Goal: Find specific page/section: Find specific page/section

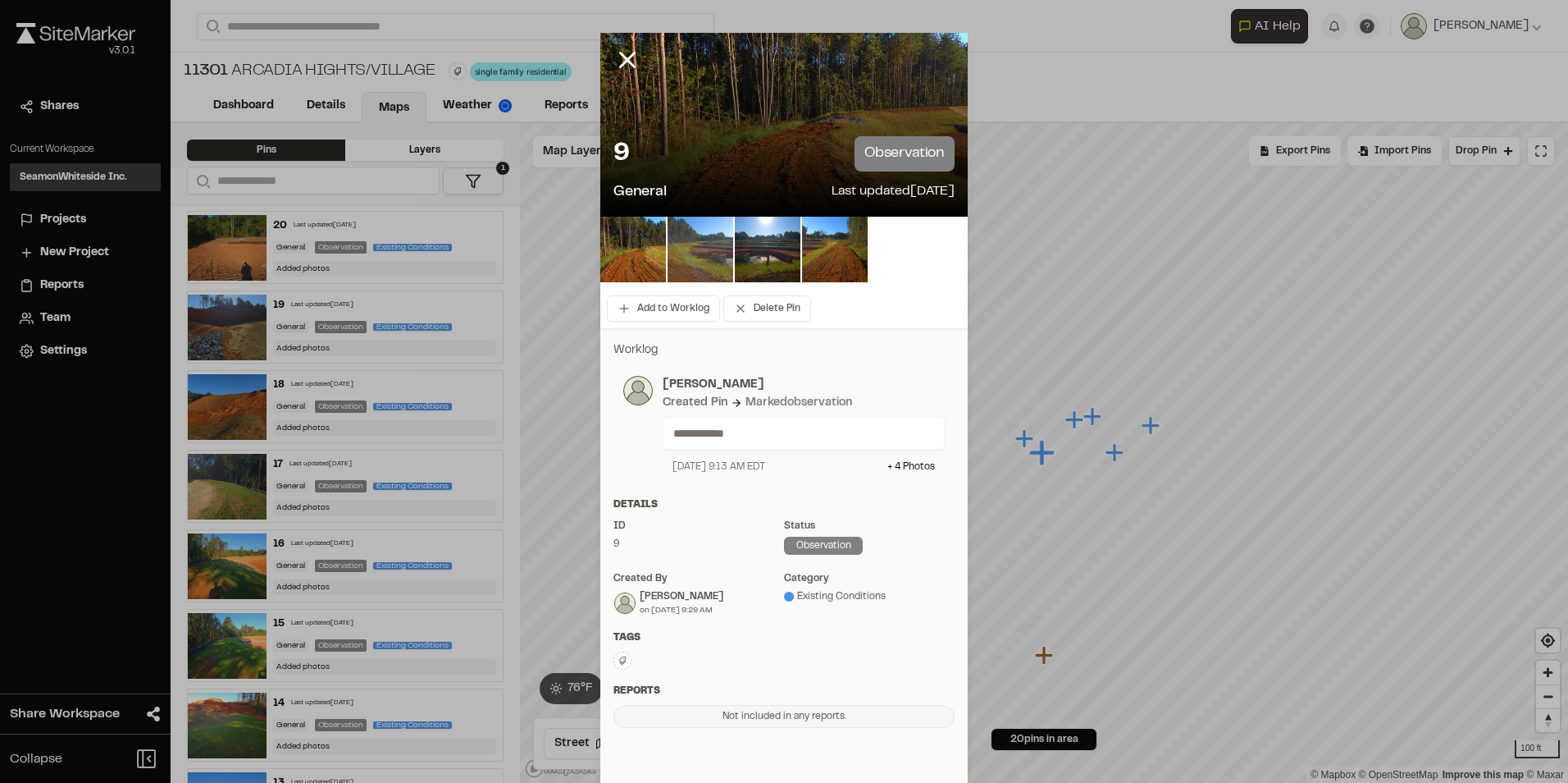
click at [706, 260] on img at bounding box center [700, 249] width 66 height 66
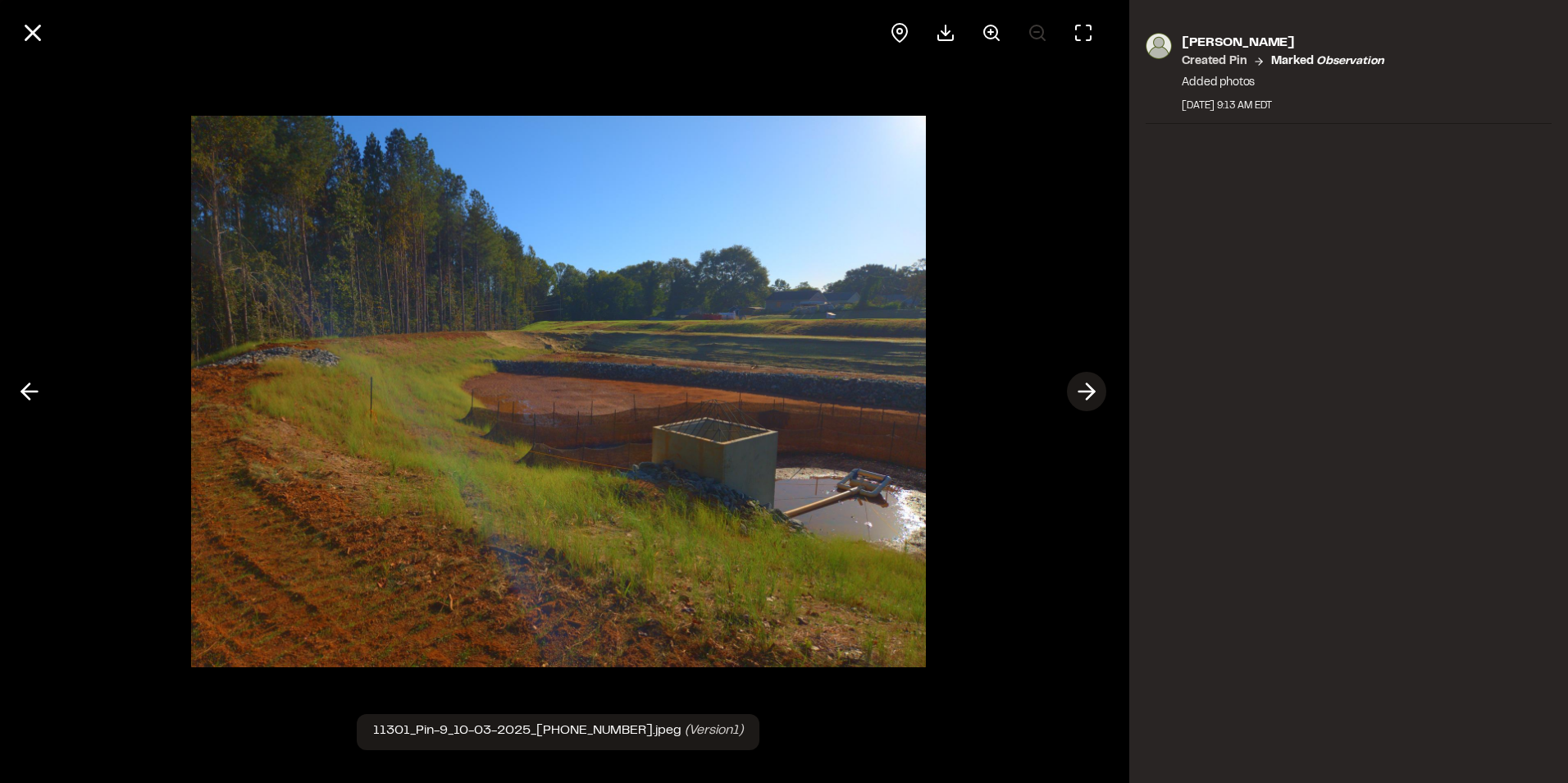
click at [1094, 393] on polyline at bounding box center [1090, 391] width 7 height 15
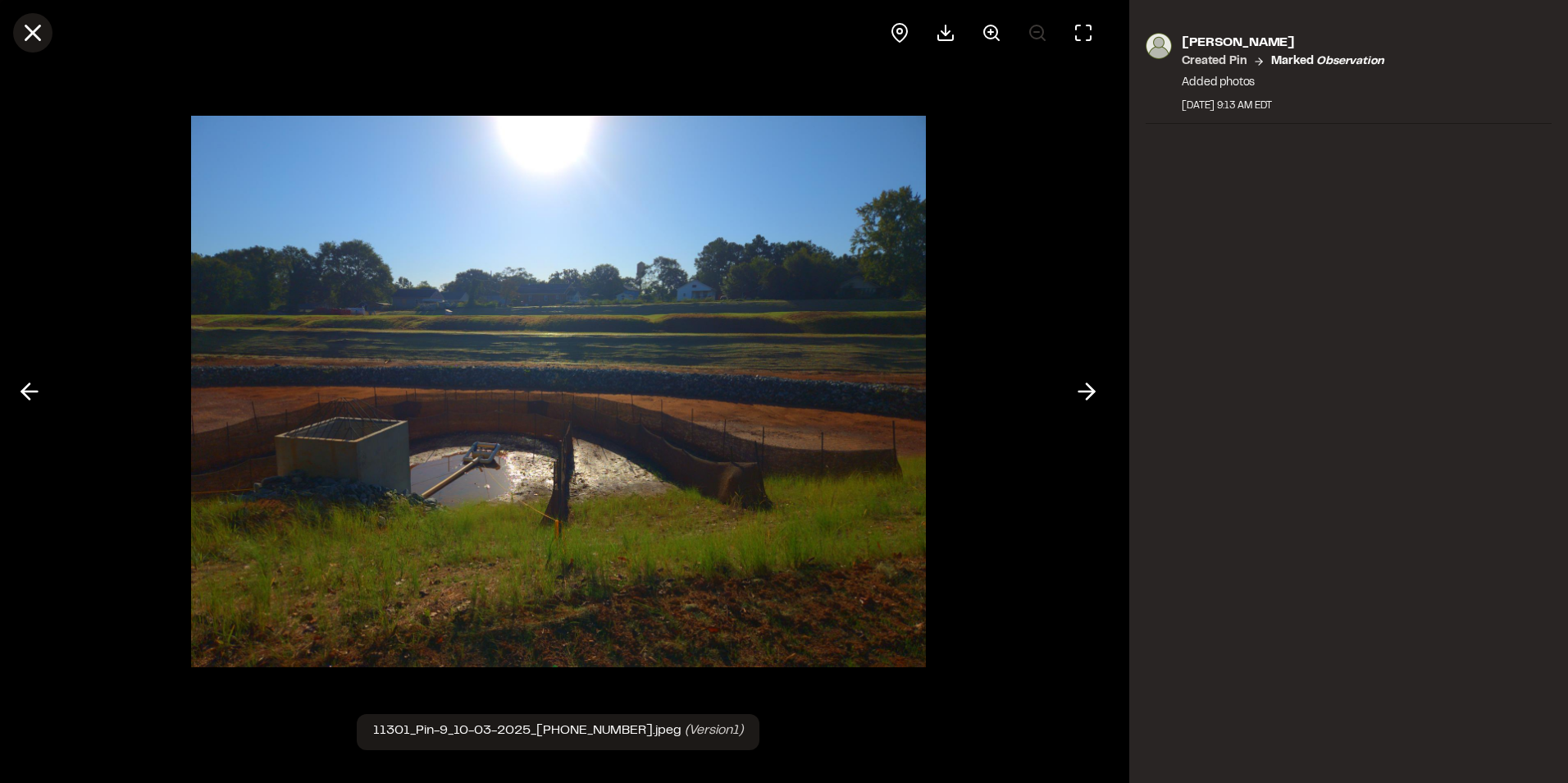
click at [42, 39] on icon at bounding box center [32, 33] width 28 height 28
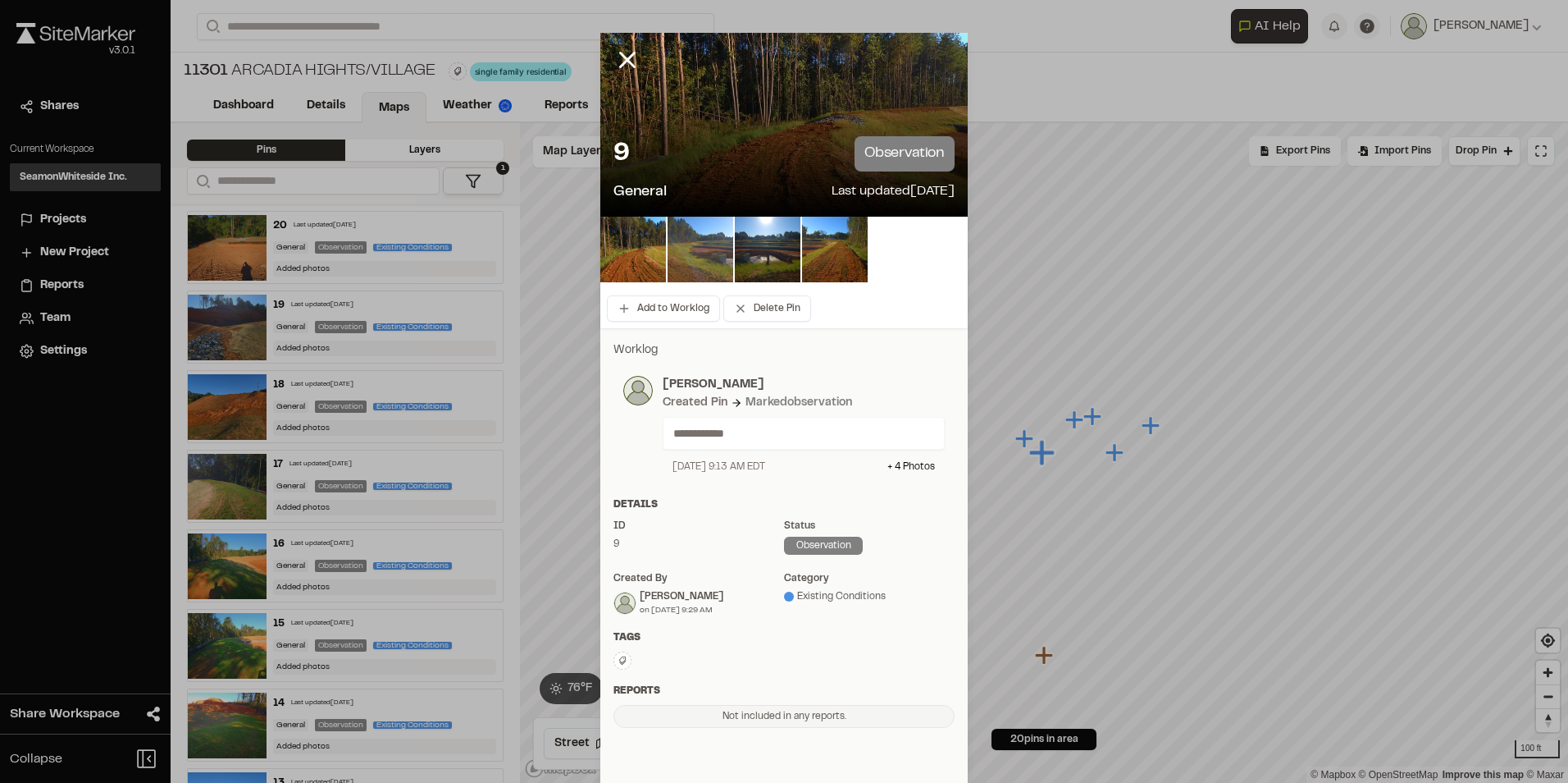
click at [699, 247] on img at bounding box center [700, 249] width 66 height 66
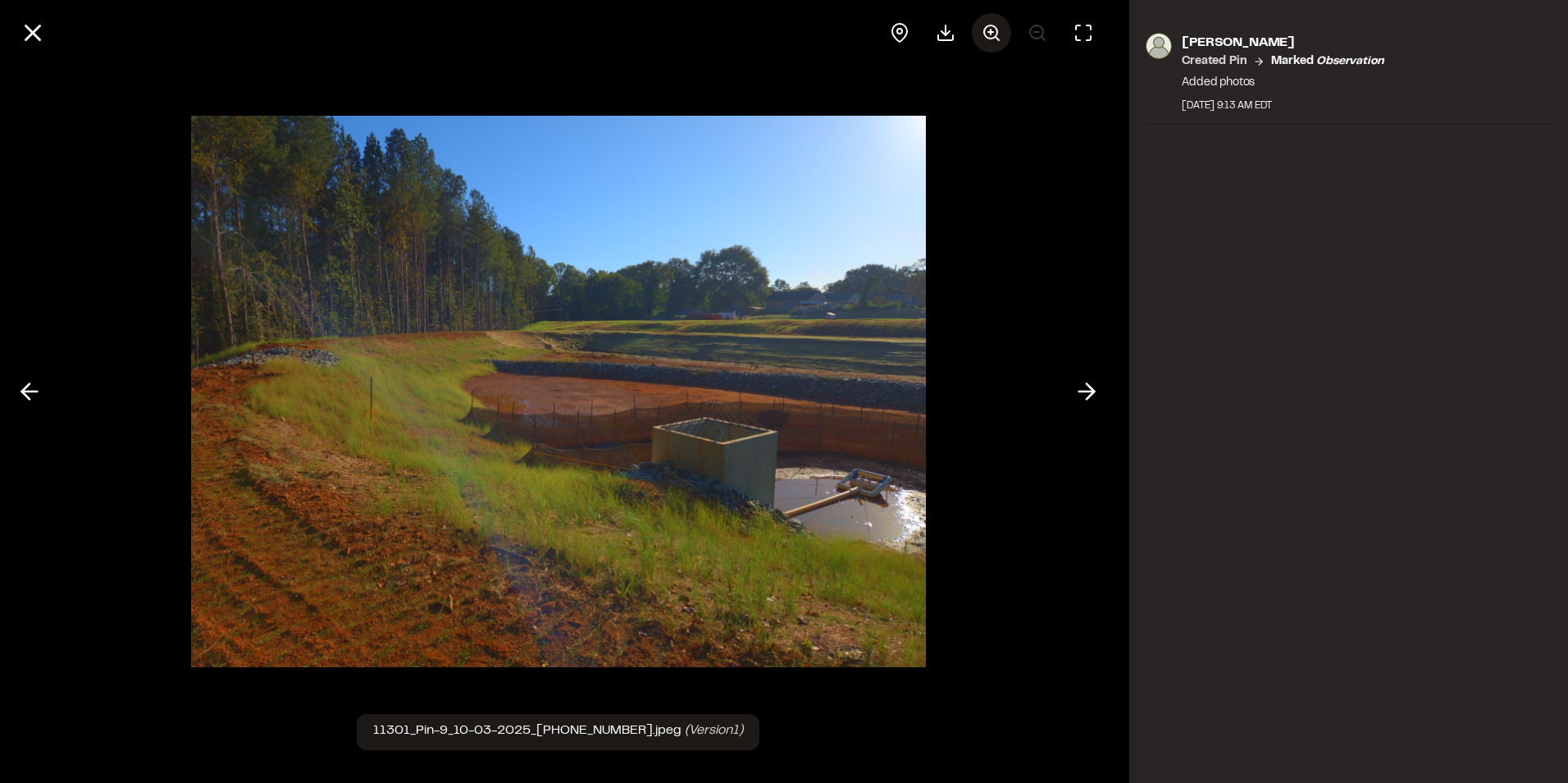
click at [986, 35] on circle at bounding box center [990, 32] width 14 height 14
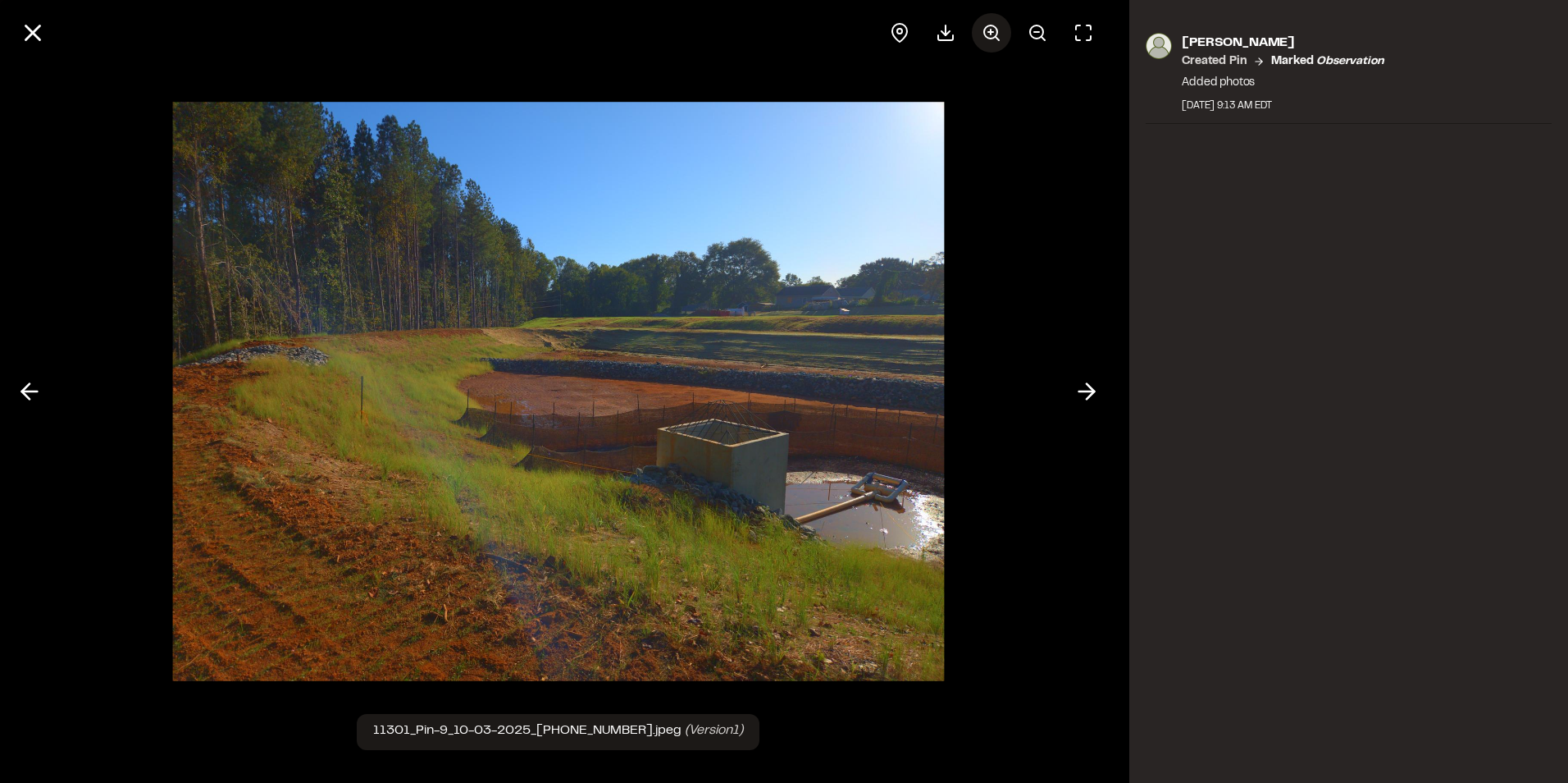
click at [986, 35] on circle at bounding box center [990, 32] width 14 height 14
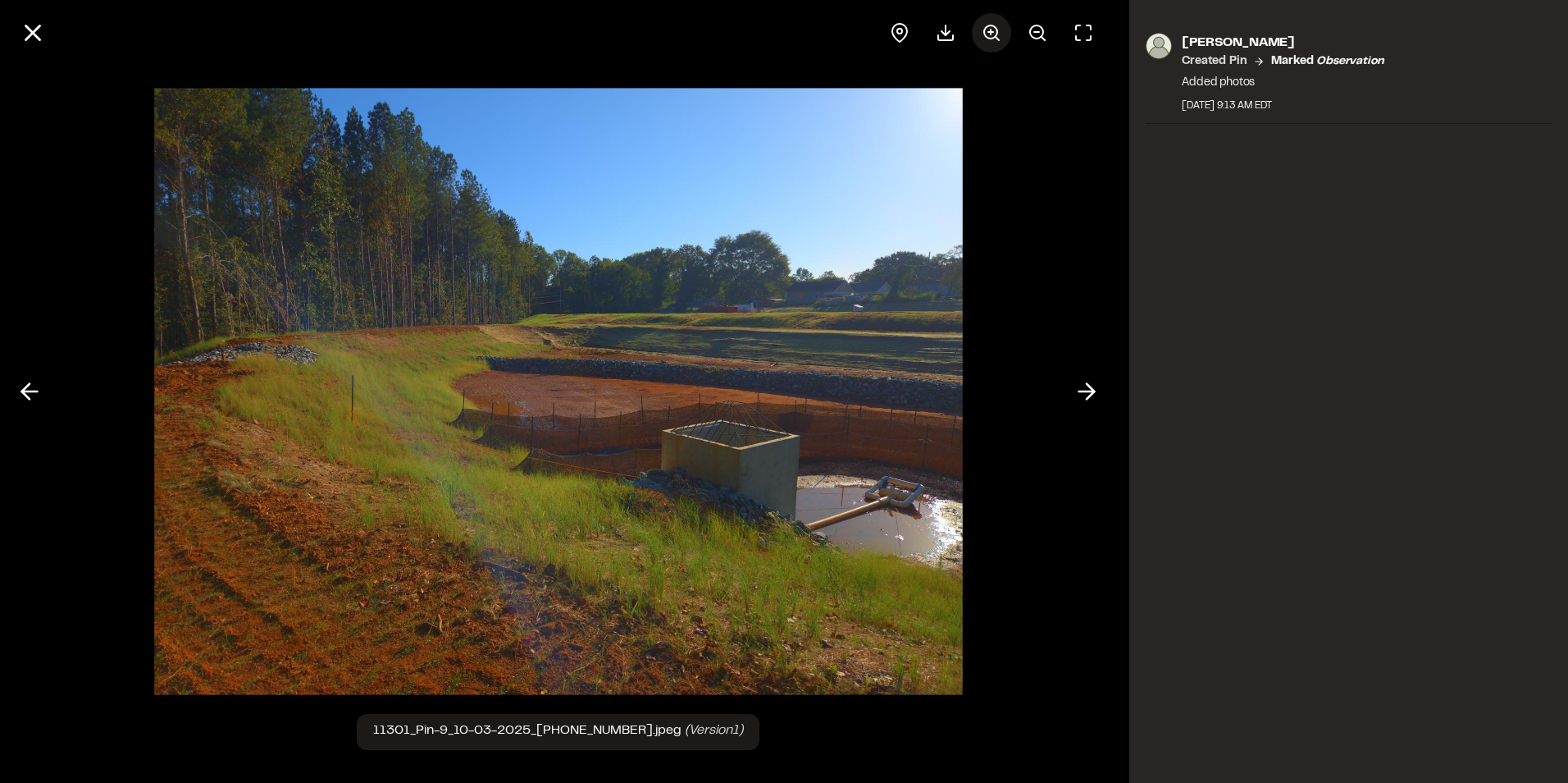
click at [986, 35] on circle at bounding box center [990, 32] width 14 height 14
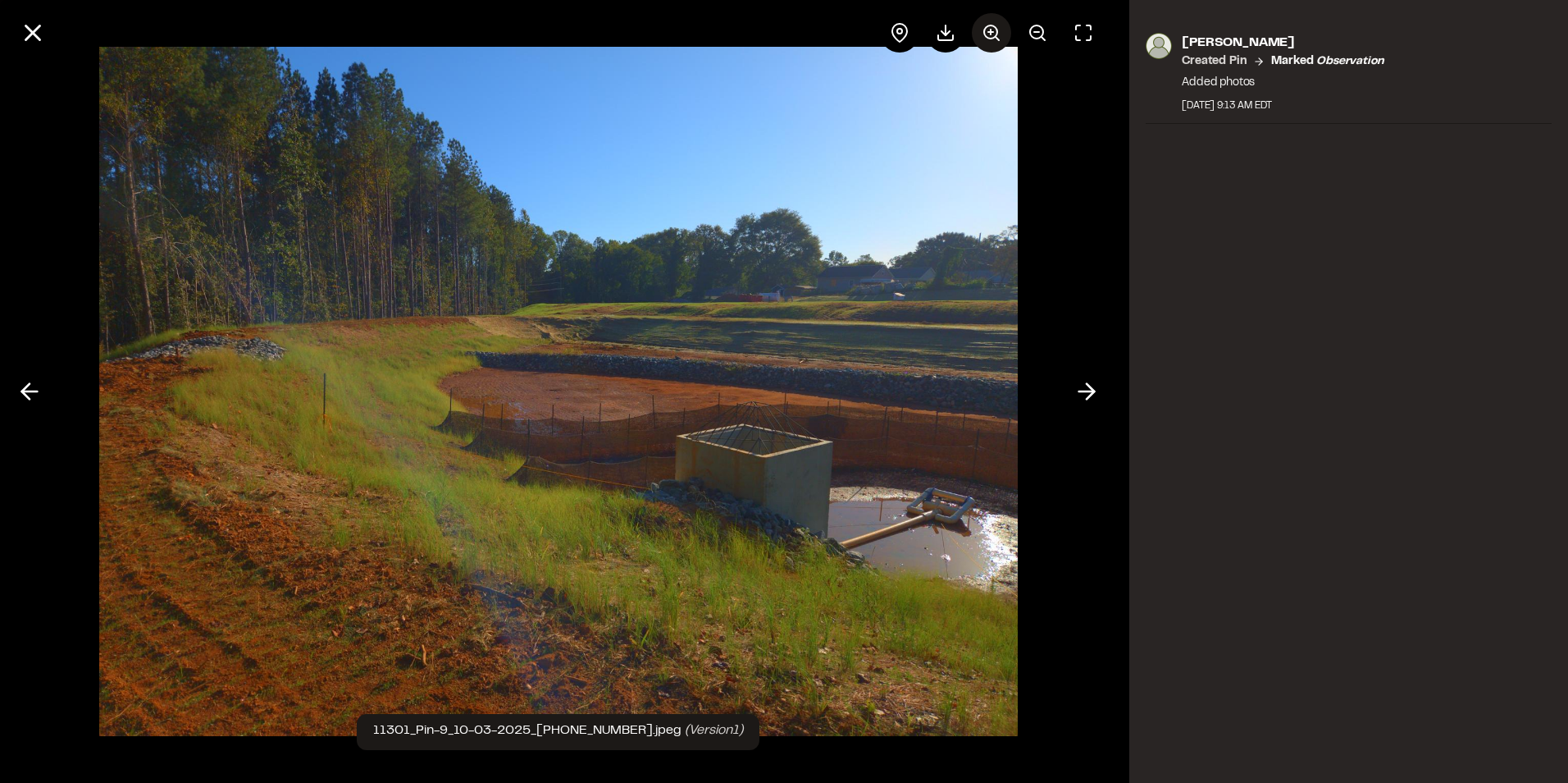
click at [986, 35] on circle at bounding box center [990, 32] width 14 height 14
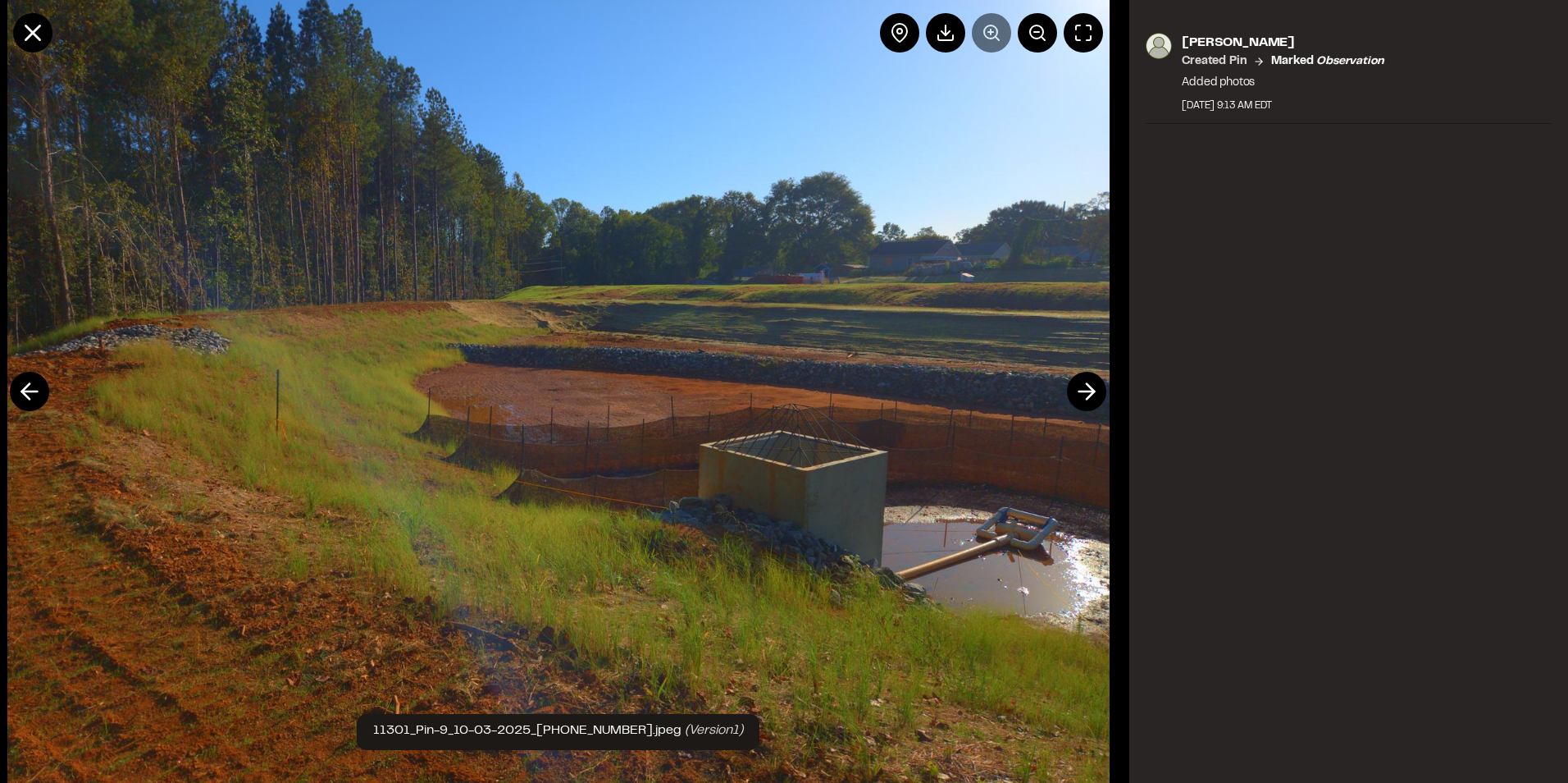
click at [516, 196] on img at bounding box center [558, 391] width 1102 height 877
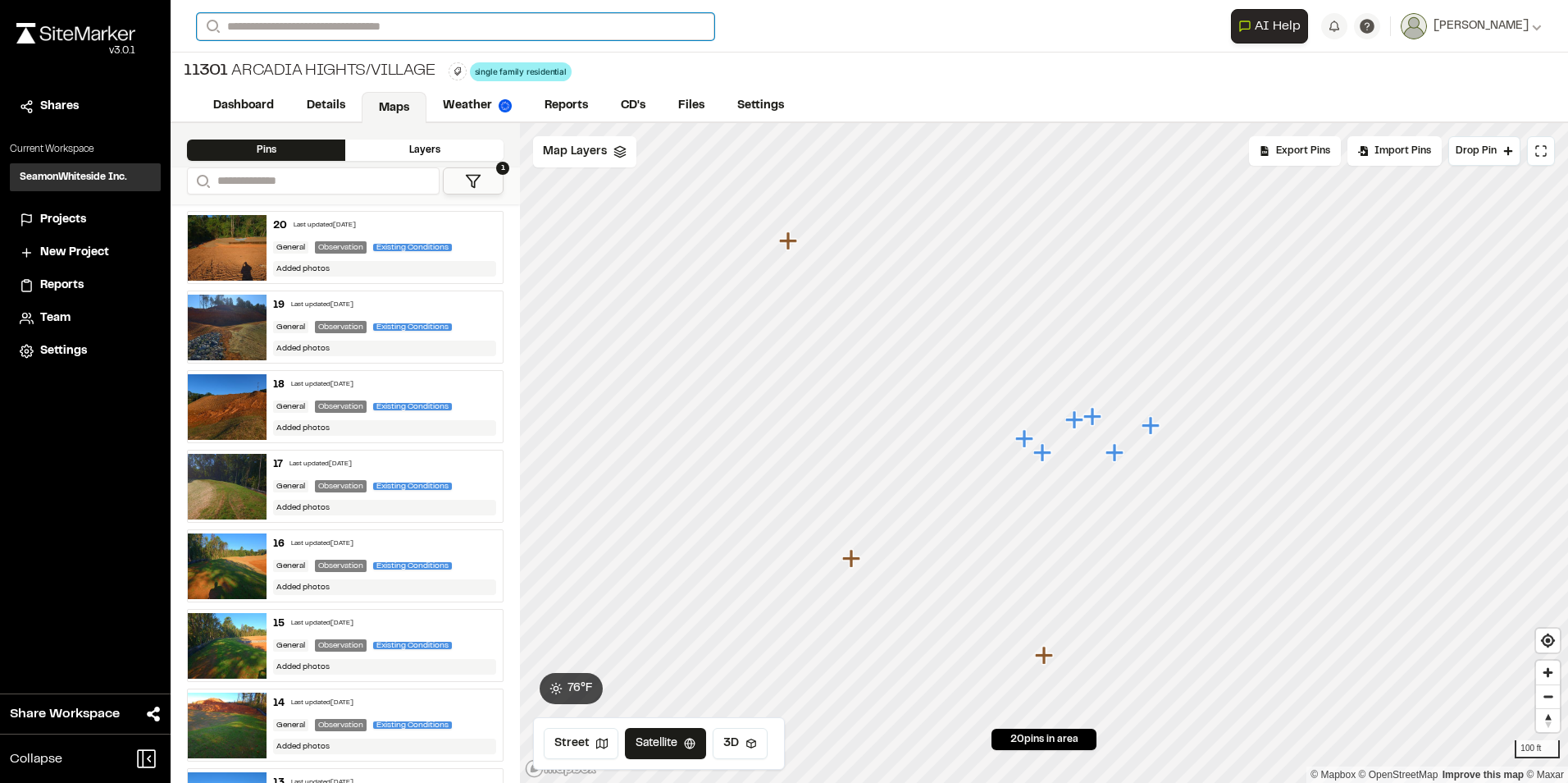
click at [297, 23] on input "Search" at bounding box center [455, 27] width 517 height 27
type input "*****"
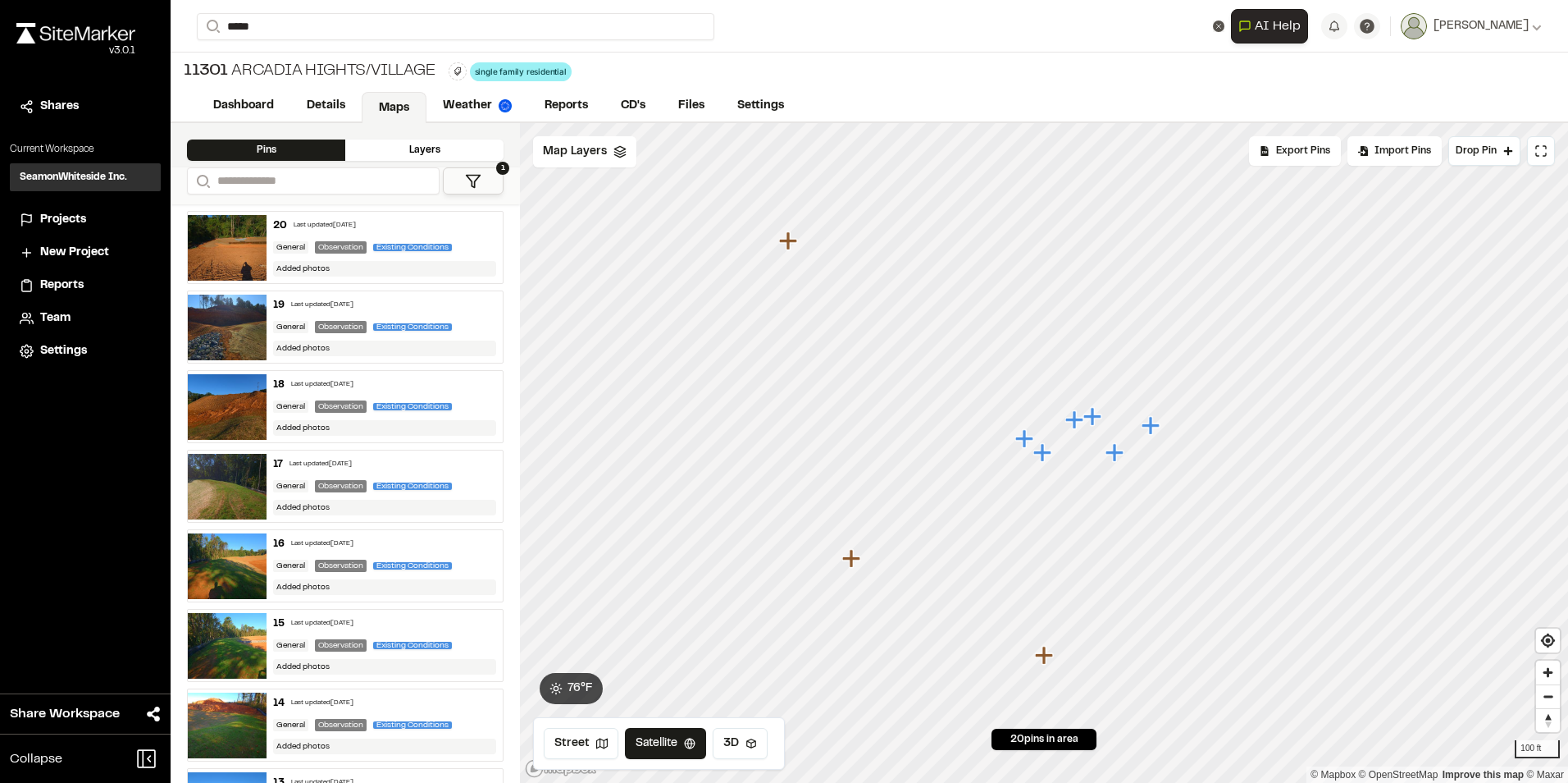
click at [301, 68] on p "[STREET_ADDRESS]" at bounding box center [328, 66] width 241 height 20
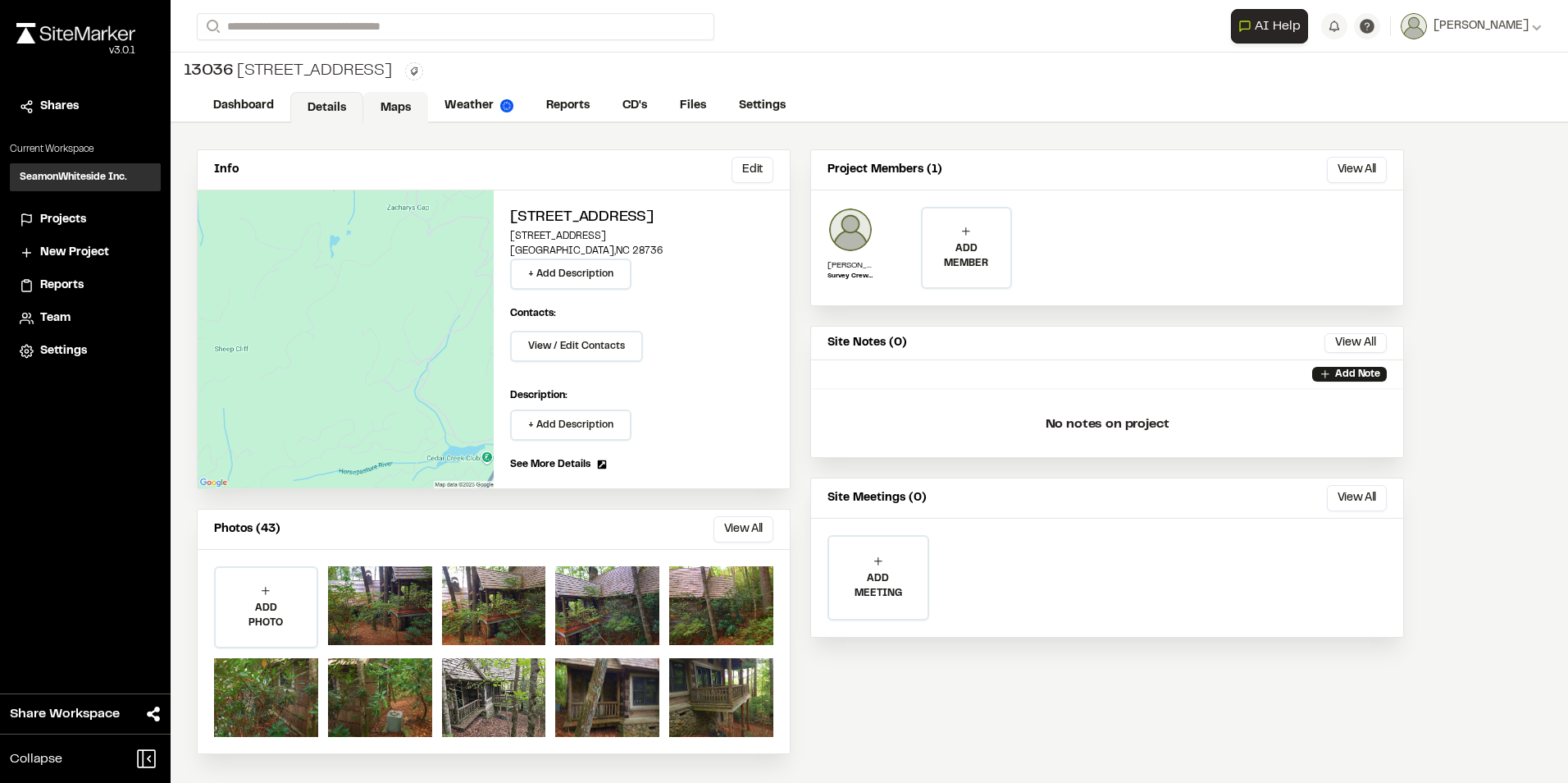
click at [390, 108] on link "Maps" at bounding box center [396, 107] width 65 height 32
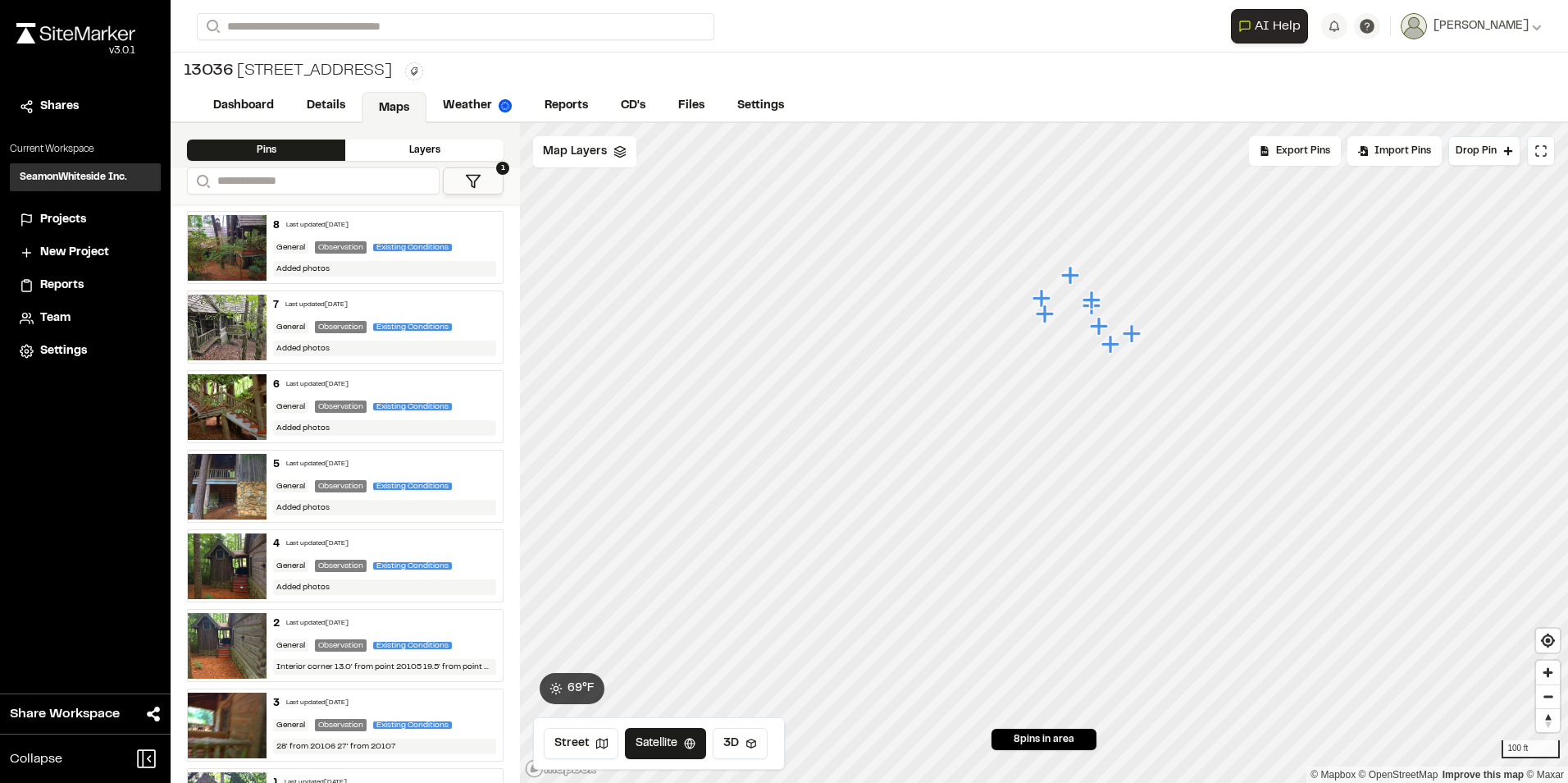
click at [226, 484] on img at bounding box center [227, 487] width 79 height 66
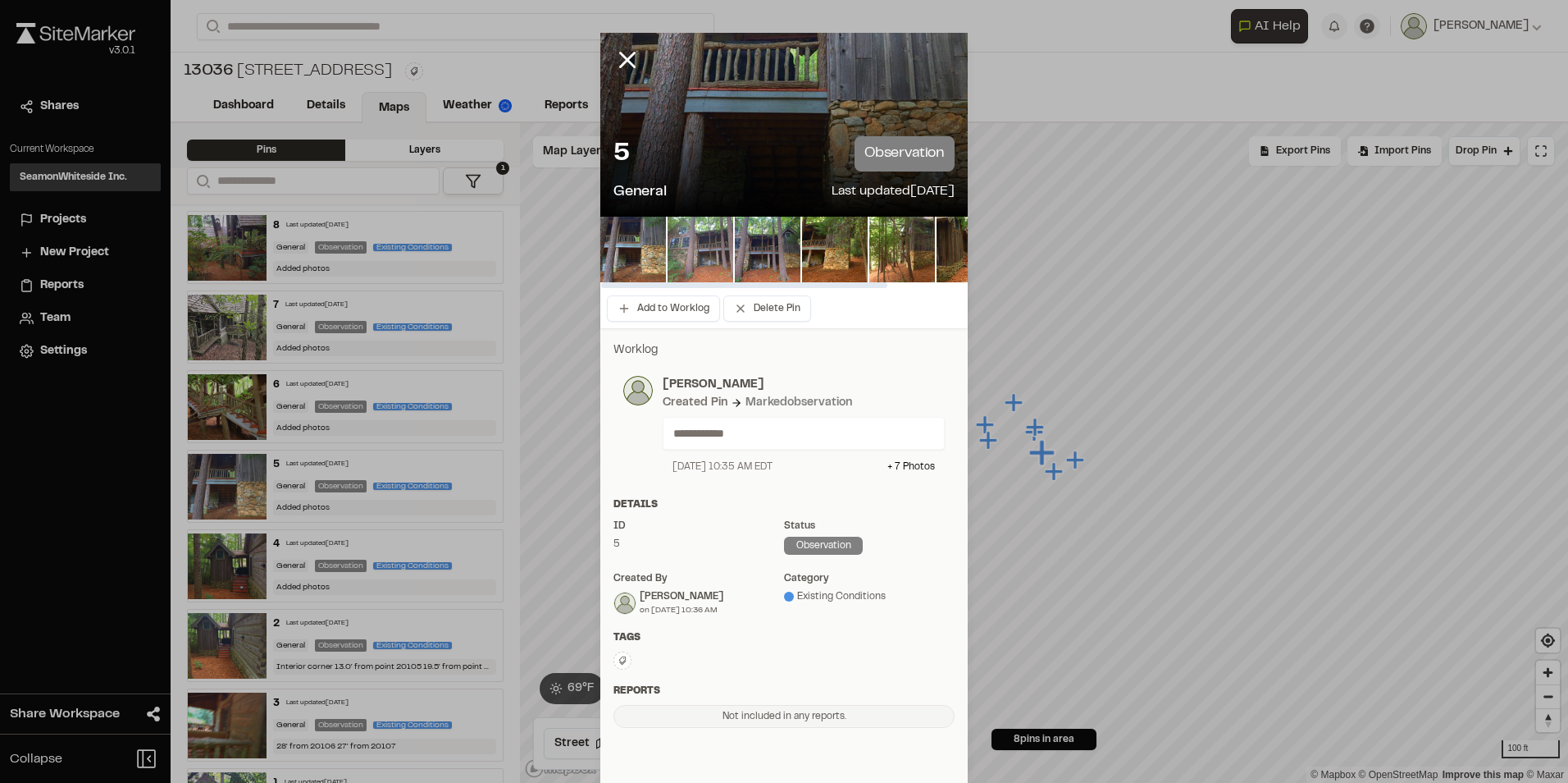
click at [714, 251] on img at bounding box center [700, 249] width 66 height 66
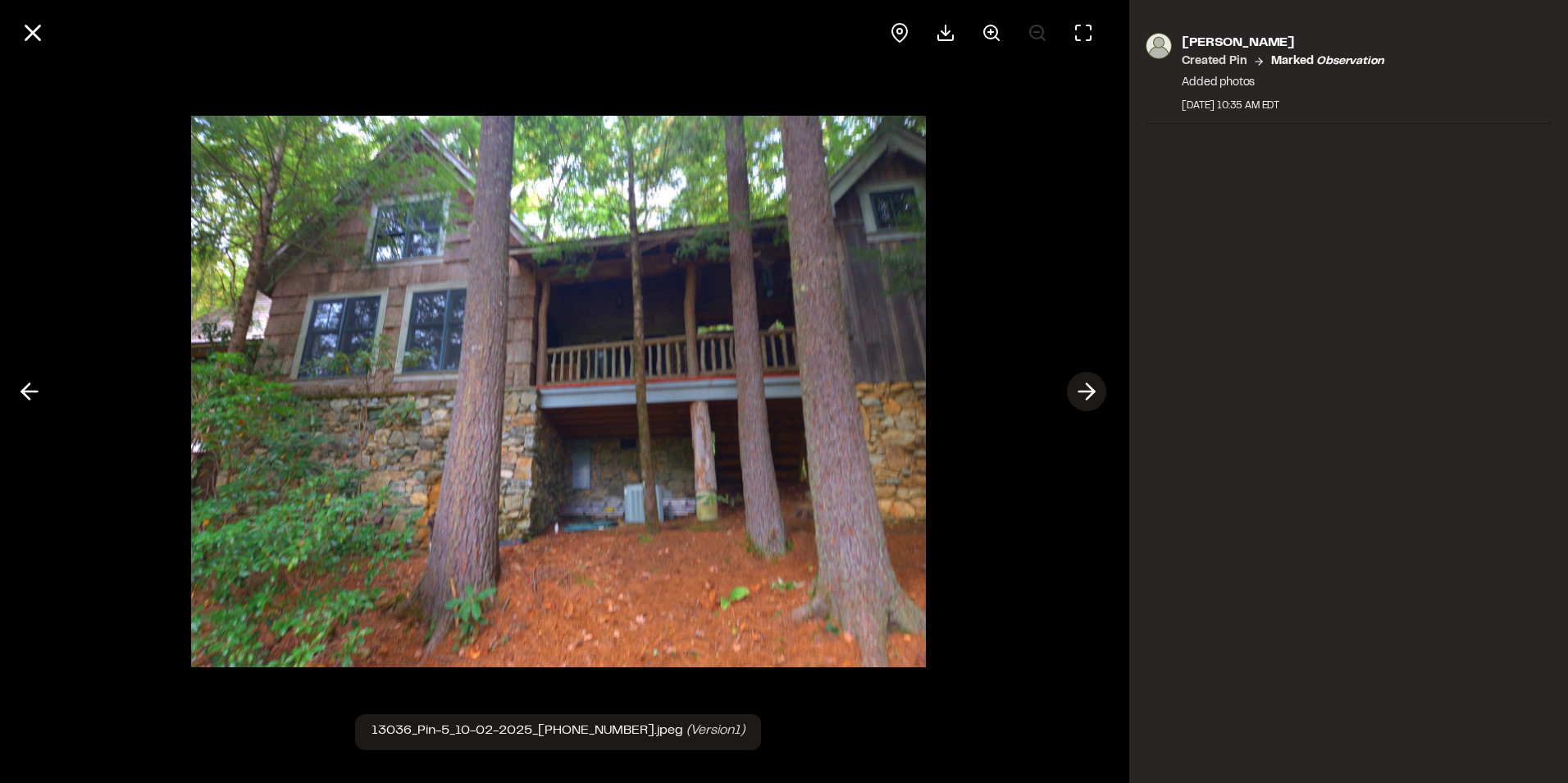
click at [1081, 388] on icon at bounding box center [1087, 391] width 26 height 28
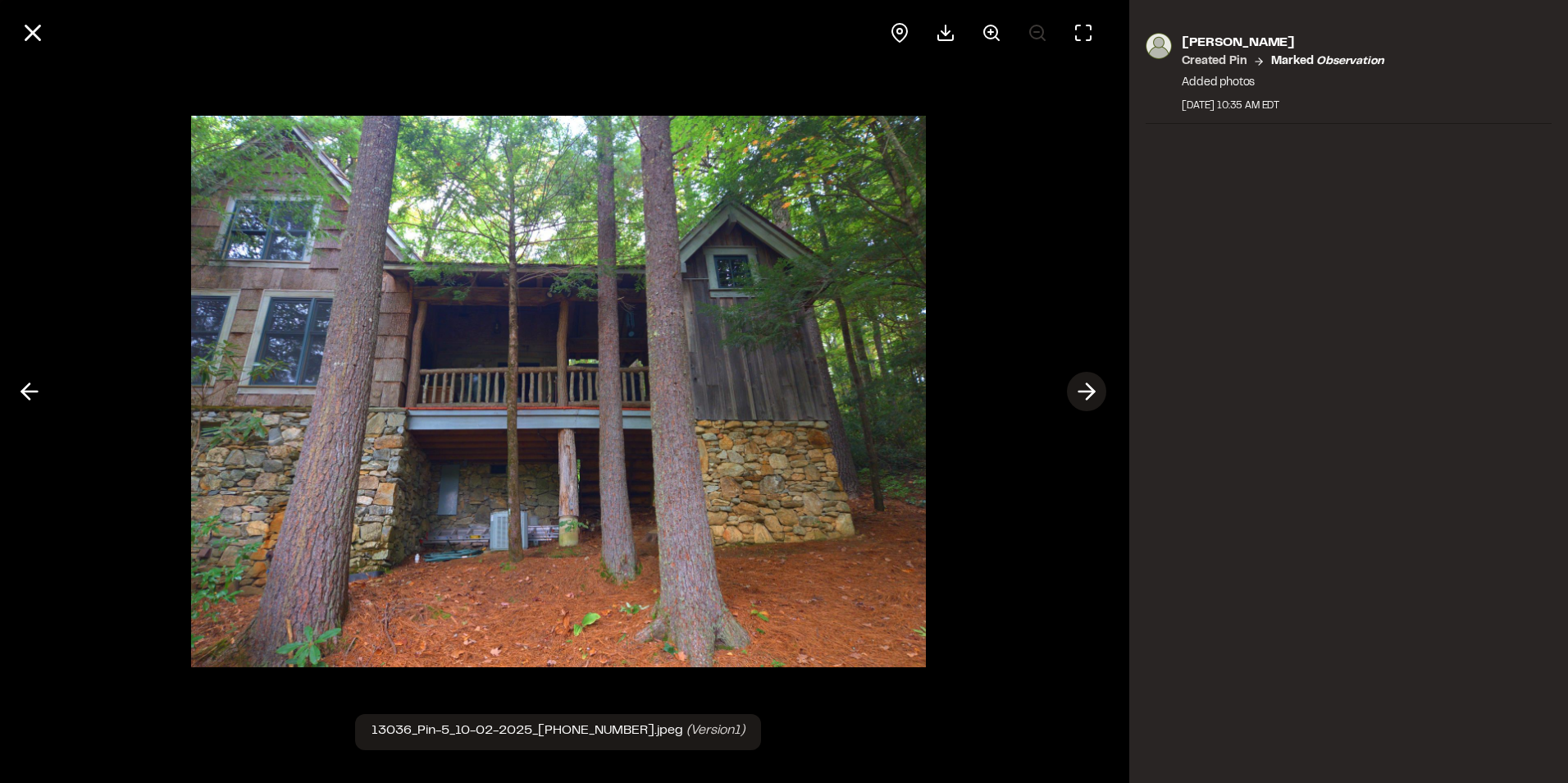
click at [1081, 388] on icon at bounding box center [1087, 391] width 26 height 28
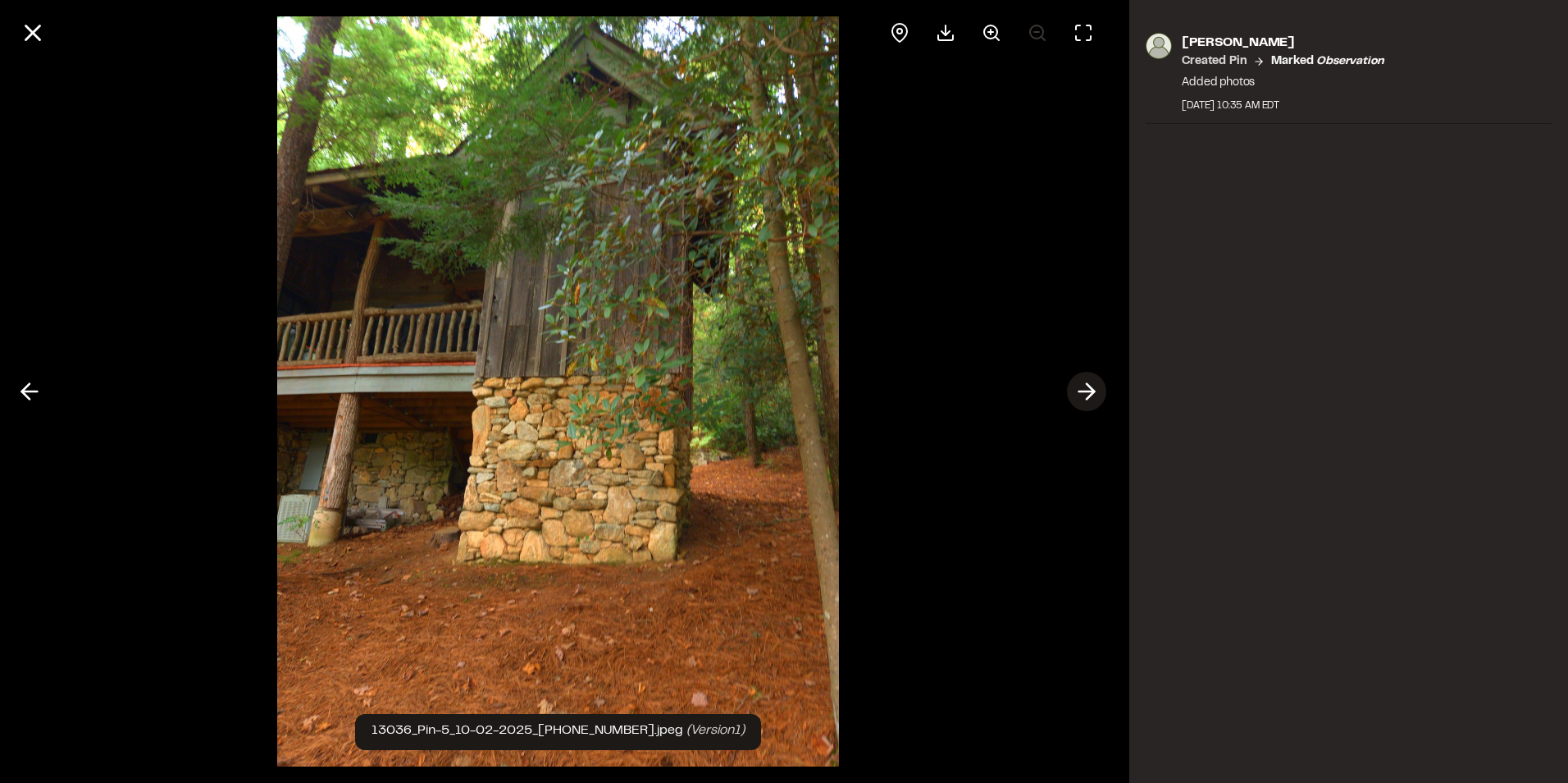
click at [1081, 388] on icon at bounding box center [1087, 391] width 26 height 28
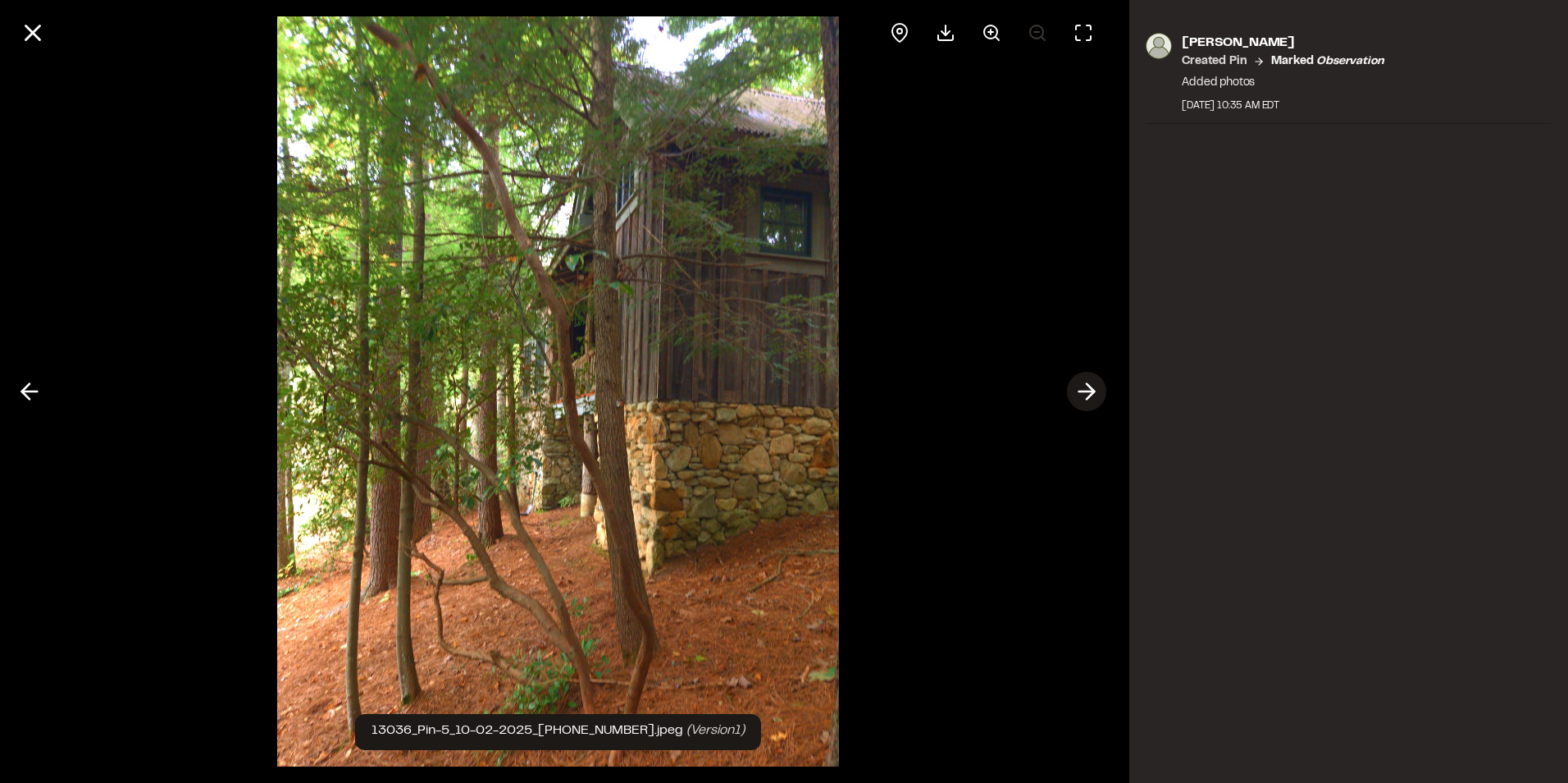
click at [1081, 388] on icon at bounding box center [1087, 391] width 26 height 28
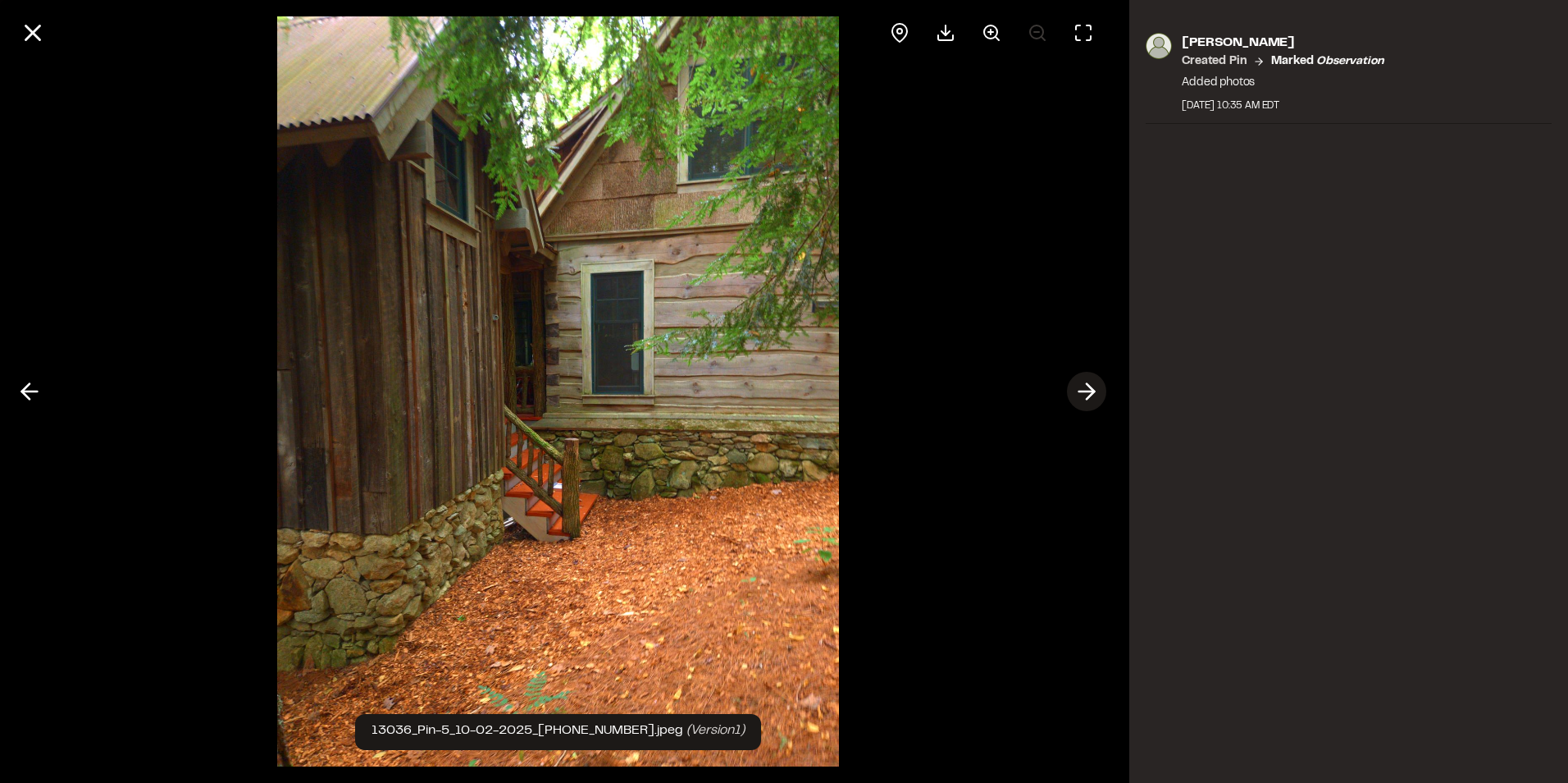
click at [1081, 388] on icon at bounding box center [1087, 391] width 26 height 28
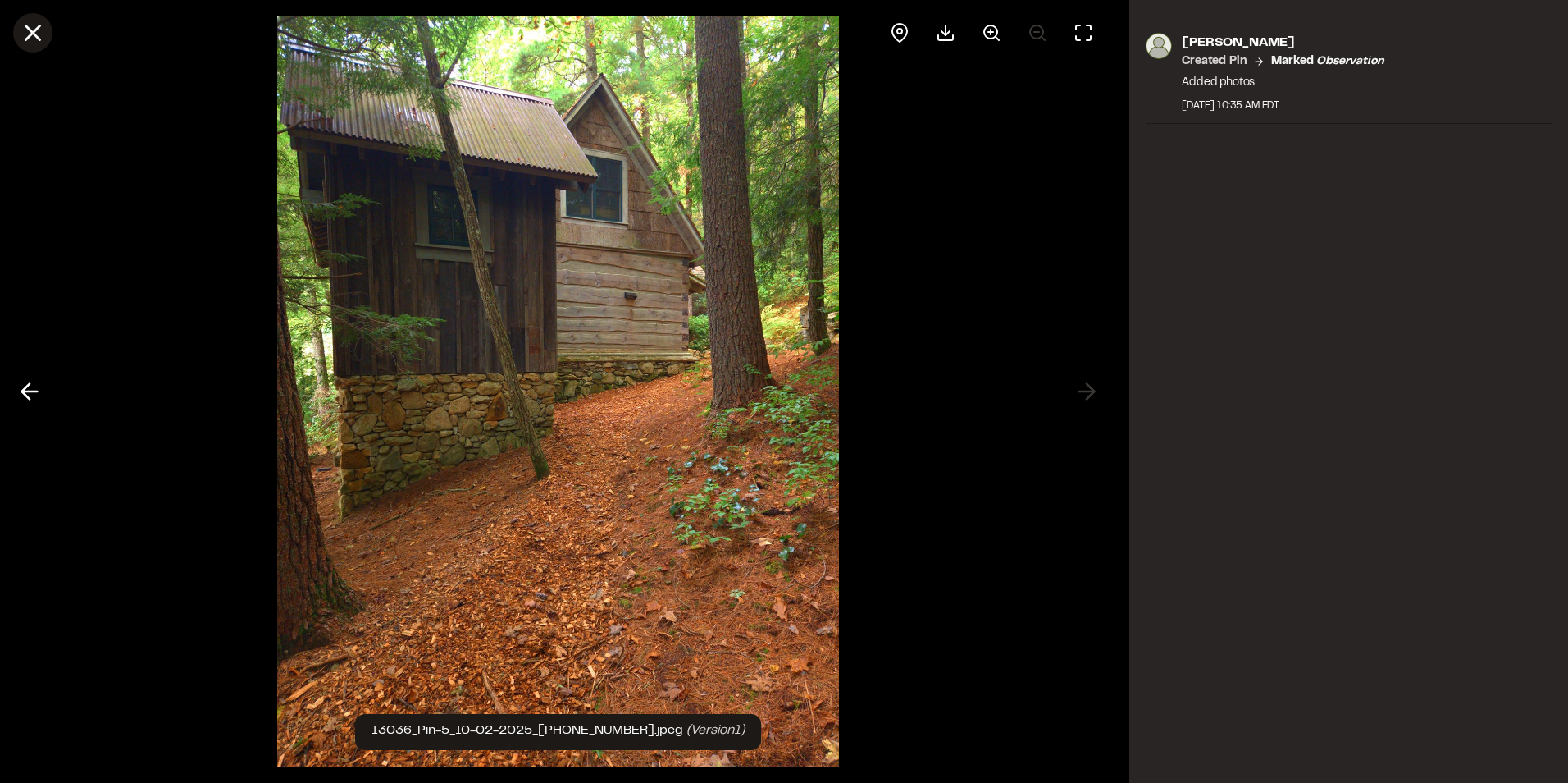
click at [26, 33] on icon at bounding box center [32, 33] width 28 height 28
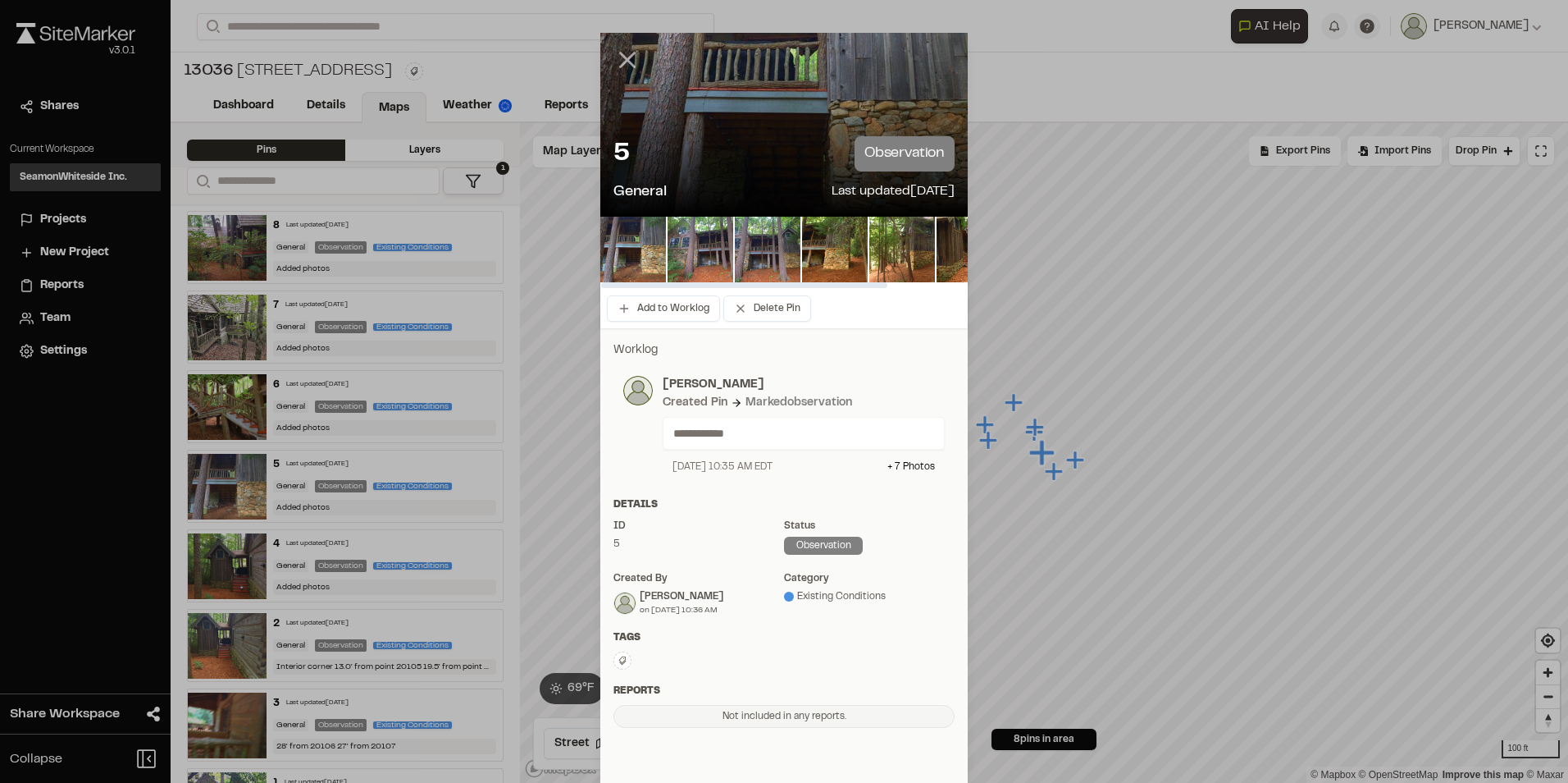
click at [615, 51] on icon at bounding box center [627, 60] width 28 height 28
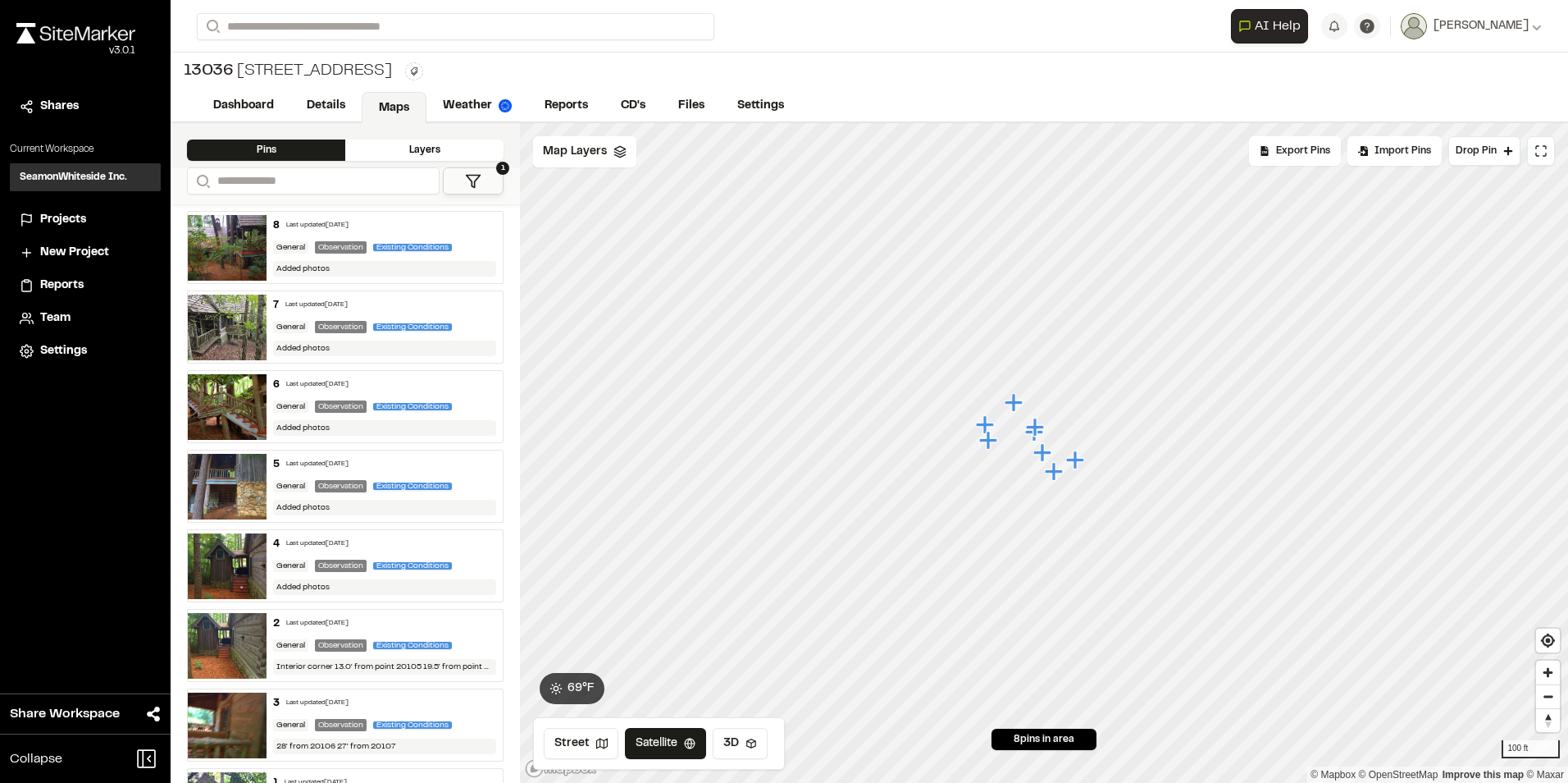
click at [989, 423] on icon "Map marker" at bounding box center [985, 424] width 18 height 18
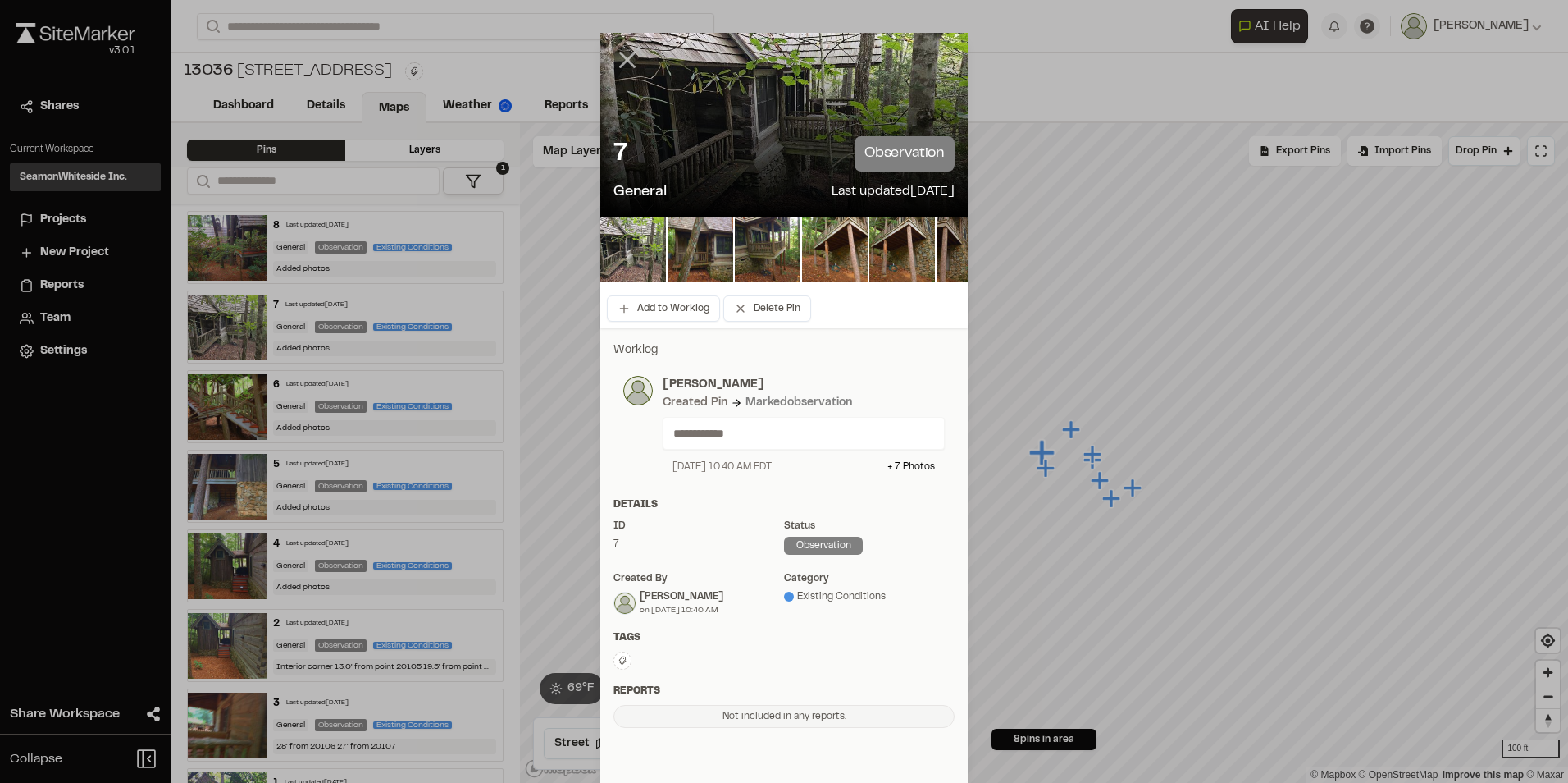
click at [622, 61] on line at bounding box center [627, 60] width 14 height 14
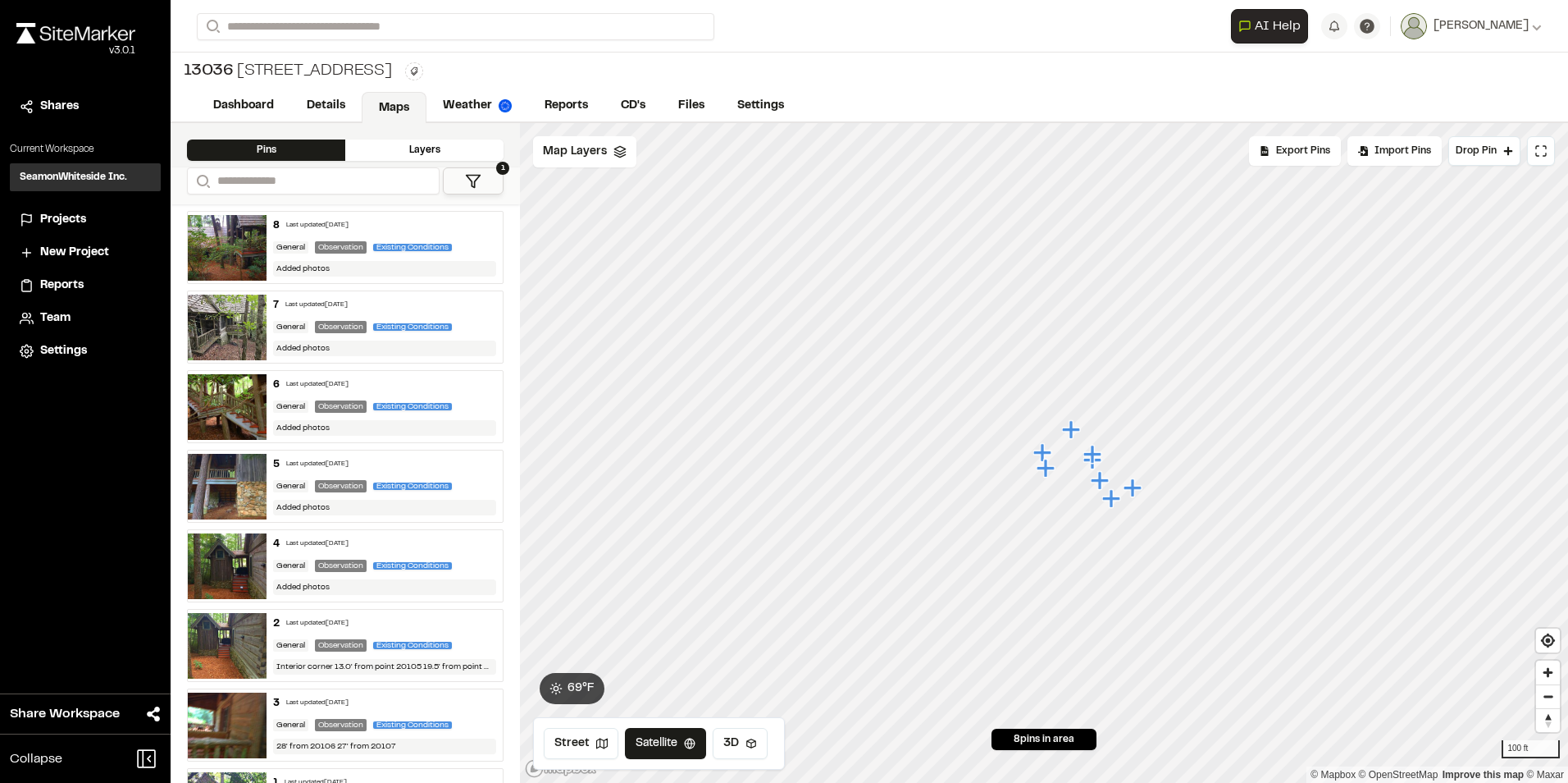
click at [1043, 447] on icon "Map marker" at bounding box center [1043, 452] width 18 height 18
click at [1050, 472] on icon "Map marker" at bounding box center [1048, 469] width 22 height 22
click at [1090, 442] on icon "Map marker" at bounding box center [1090, 438] width 18 height 18
click at [1035, 464] on icon "Map marker" at bounding box center [1044, 459] width 22 height 22
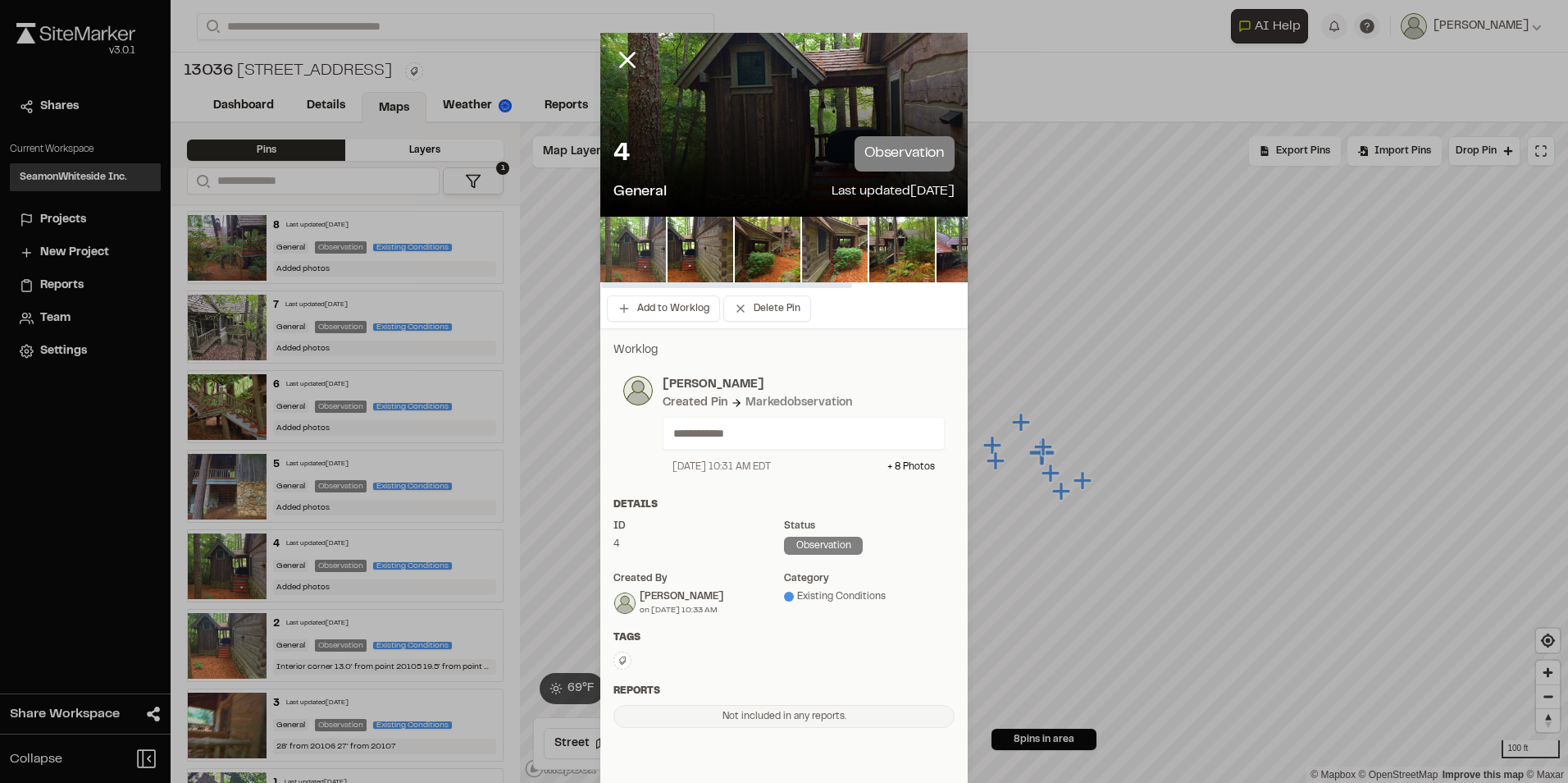
click at [639, 261] on img at bounding box center [633, 249] width 66 height 66
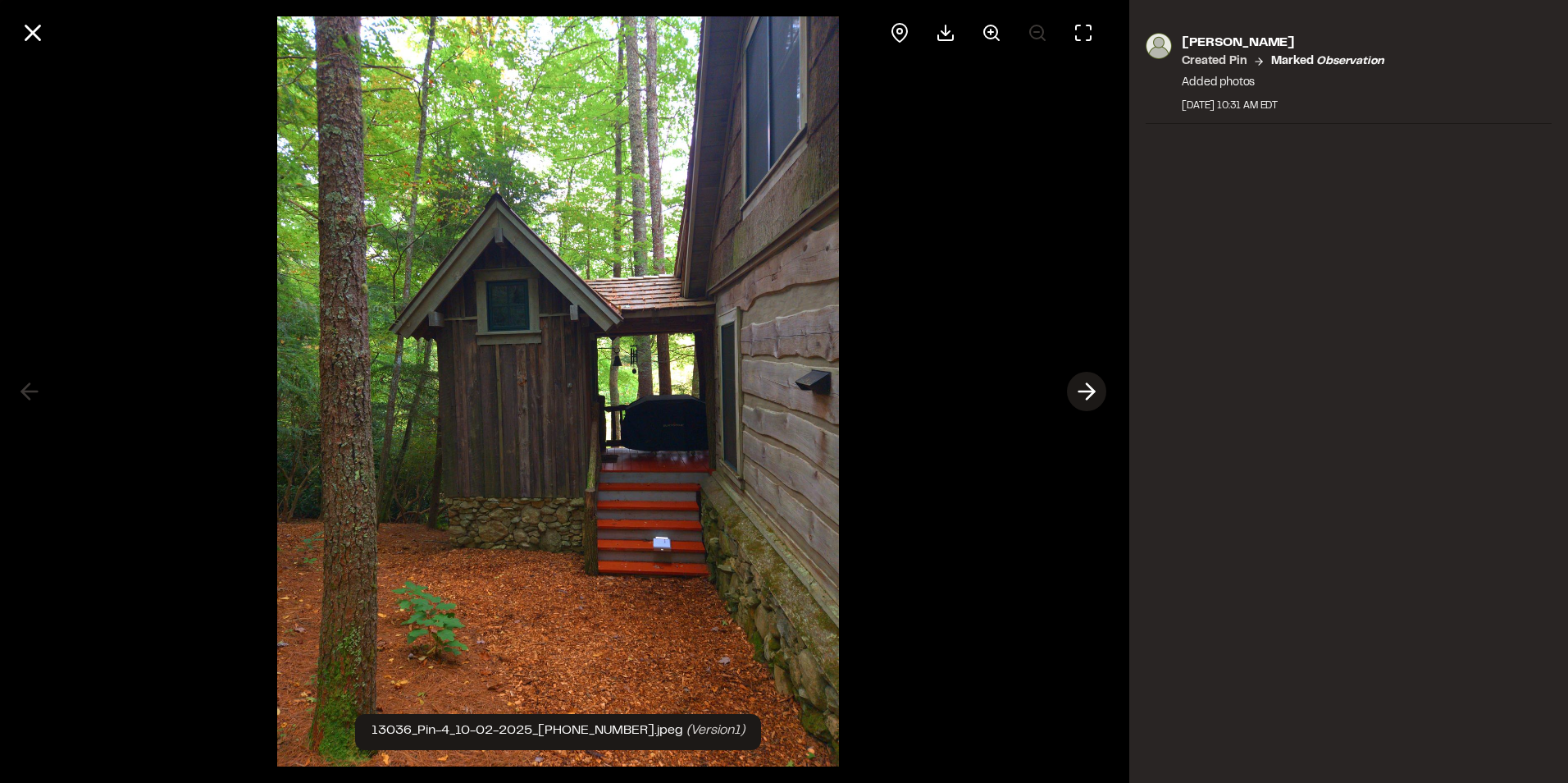
click at [1091, 391] on line at bounding box center [1087, 391] width 15 height 0
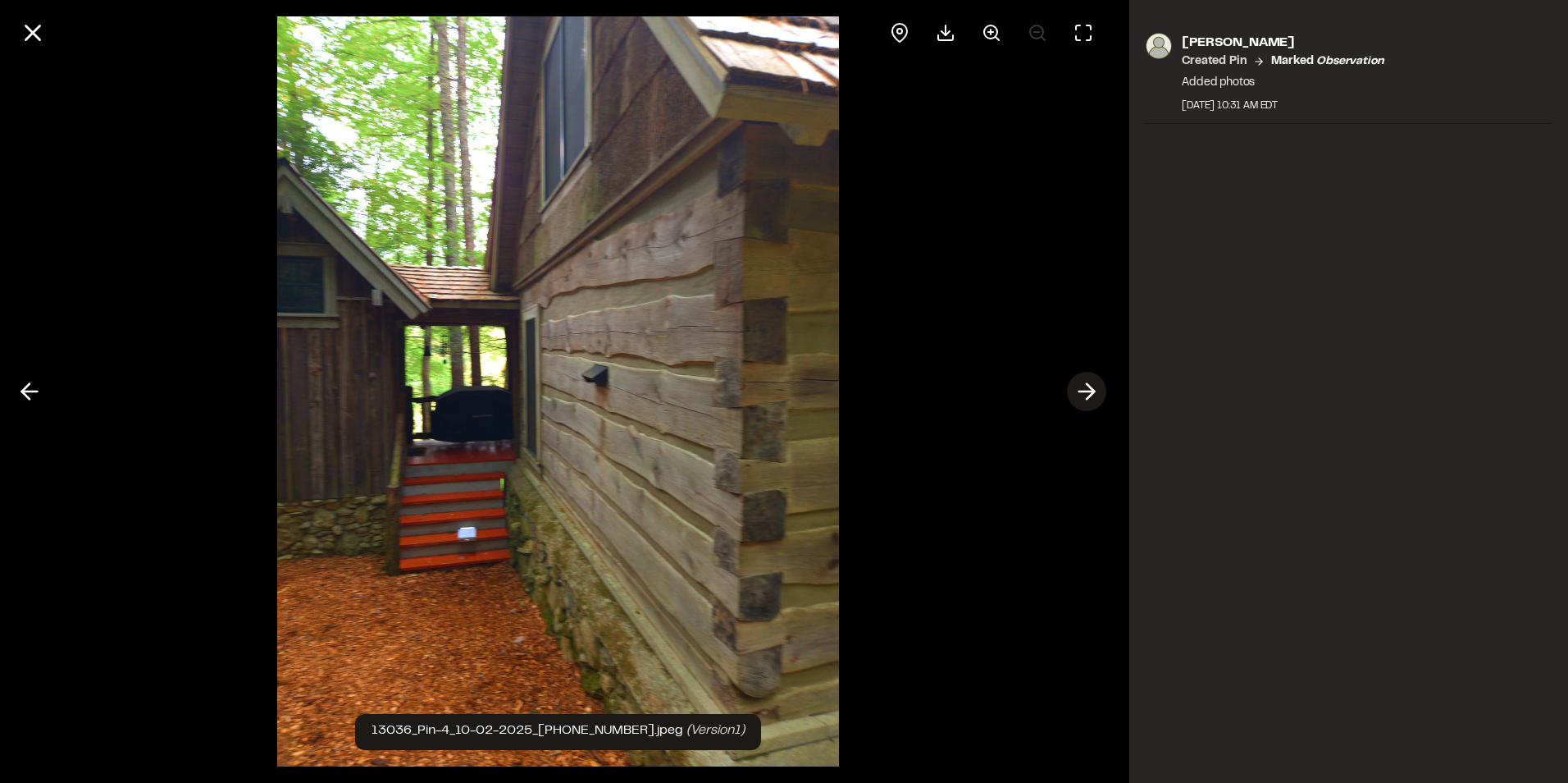
click at [1091, 391] on line at bounding box center [1087, 391] width 15 height 0
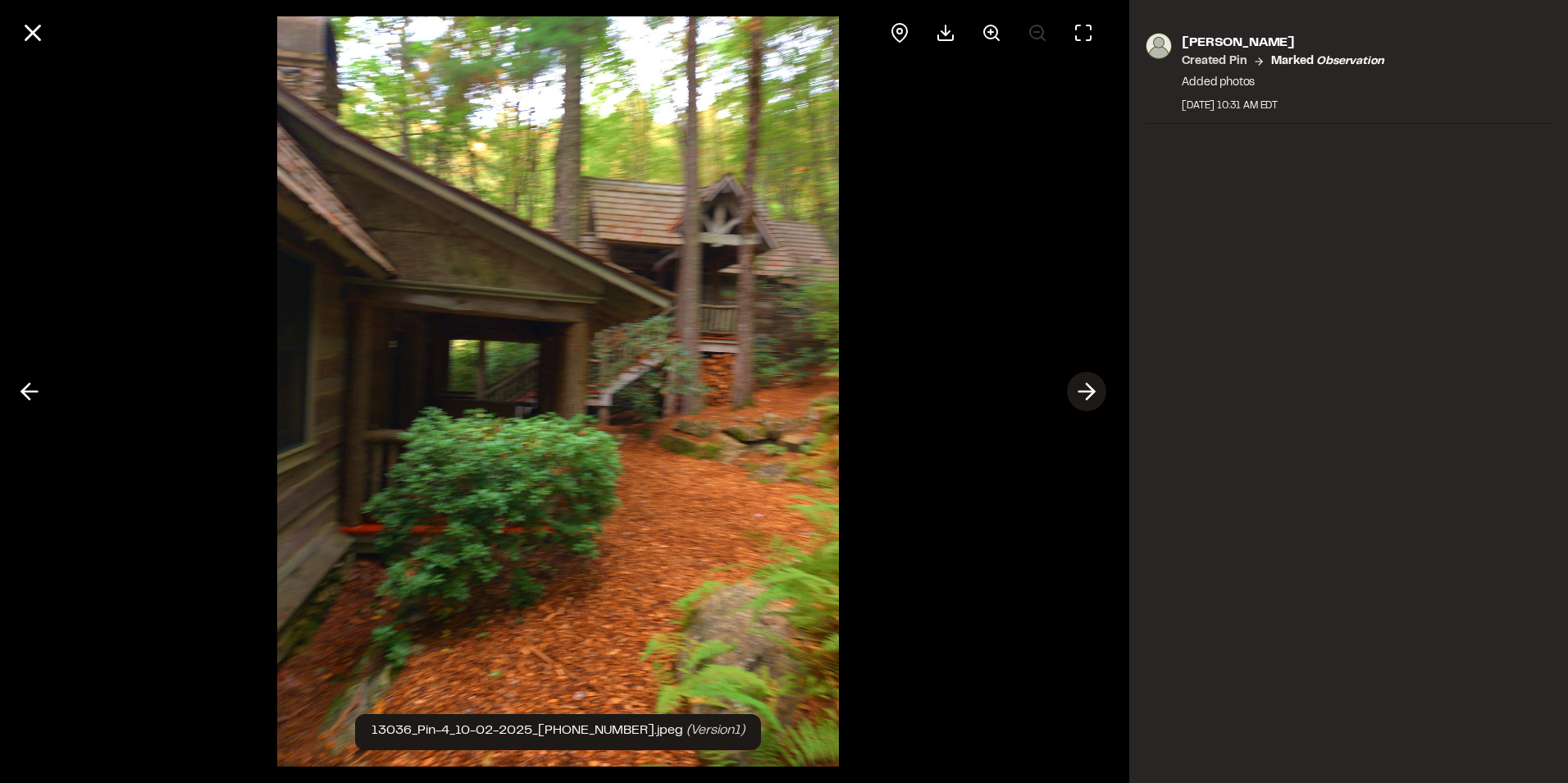
click at [1091, 391] on line at bounding box center [1087, 391] width 15 height 0
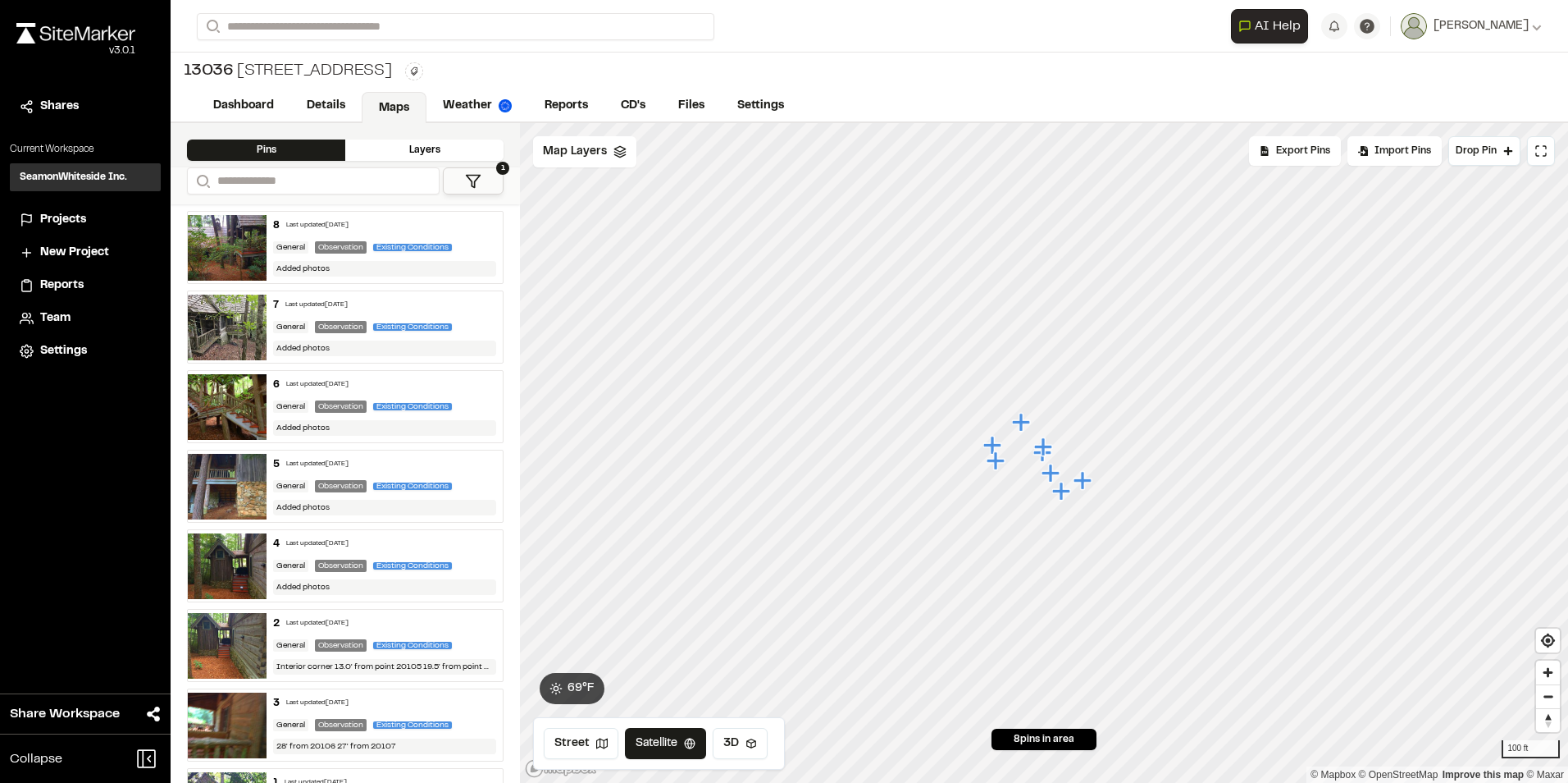
click at [227, 571] on img at bounding box center [227, 566] width 79 height 66
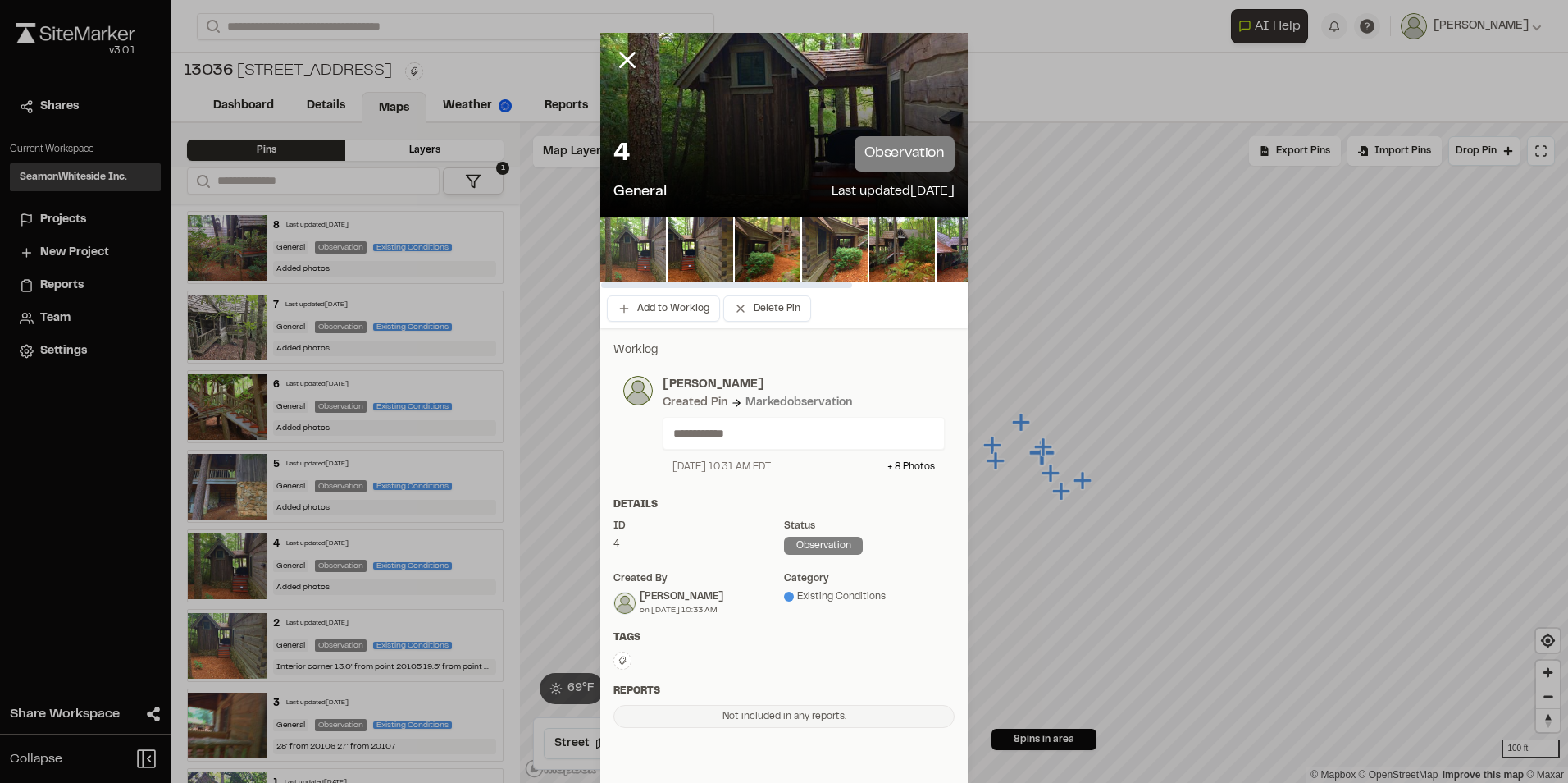
click at [653, 256] on img at bounding box center [633, 249] width 66 height 66
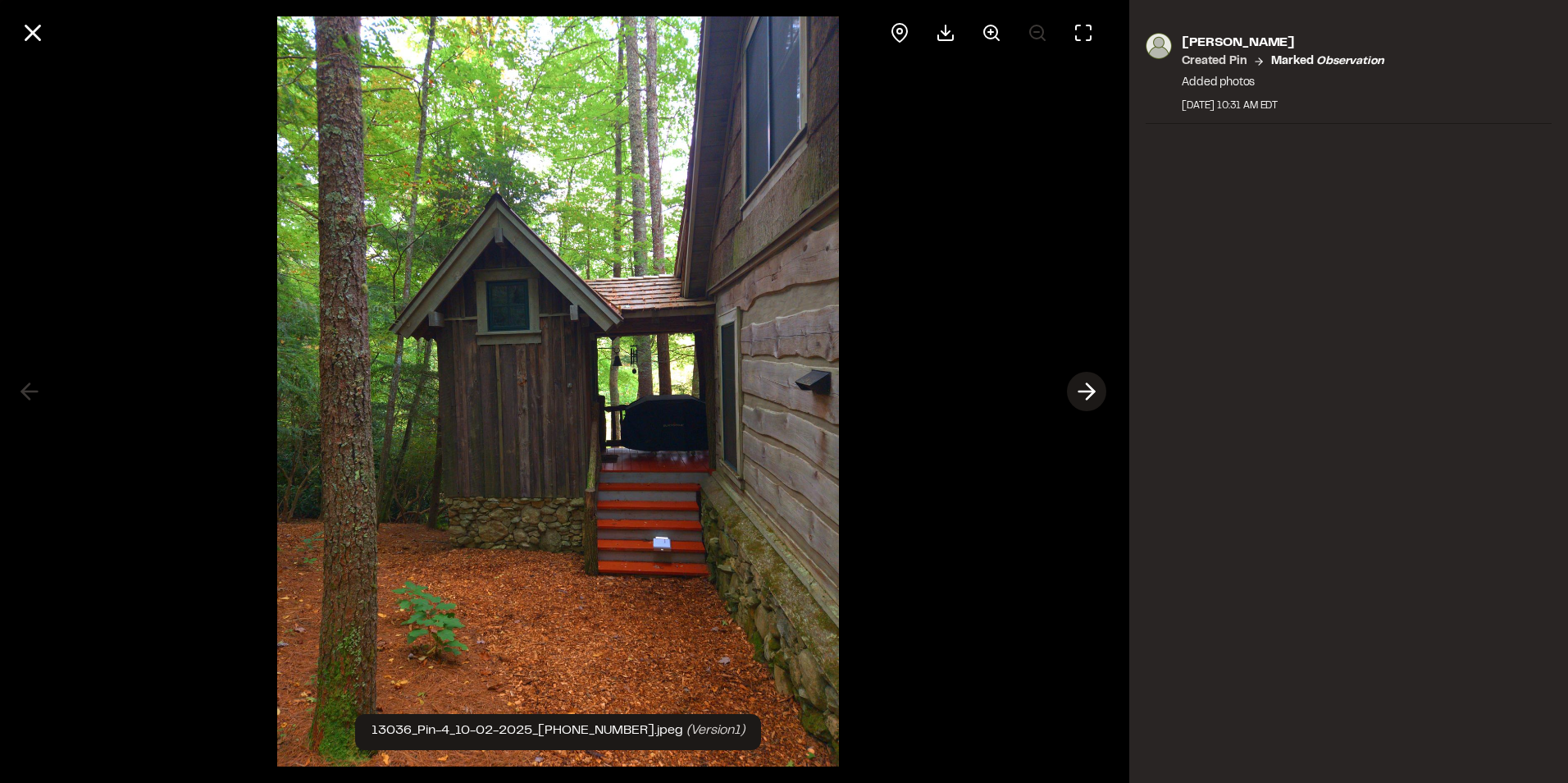
click at [1088, 390] on icon at bounding box center [1087, 391] width 26 height 28
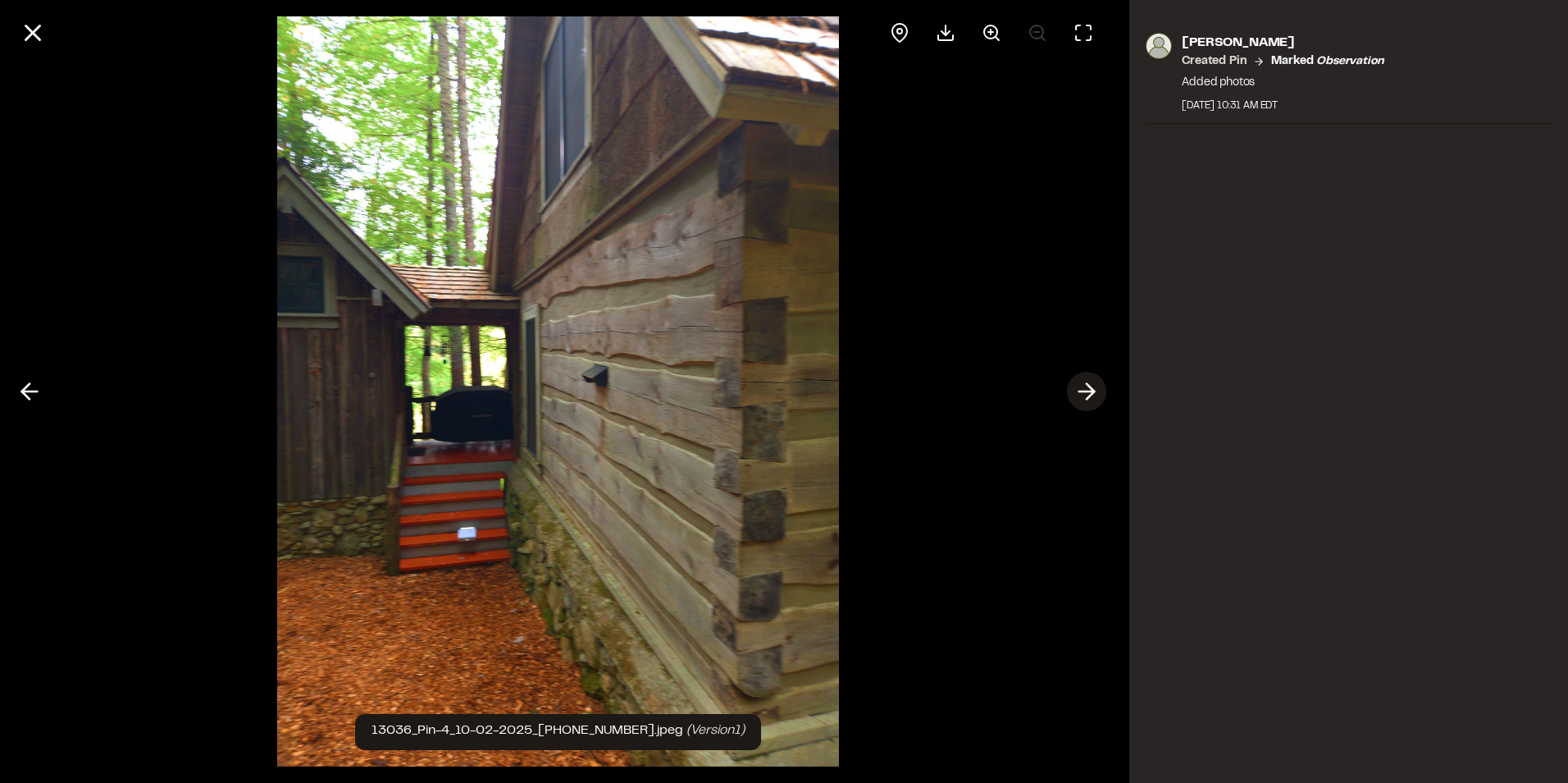
click at [1088, 390] on icon at bounding box center [1087, 391] width 26 height 28
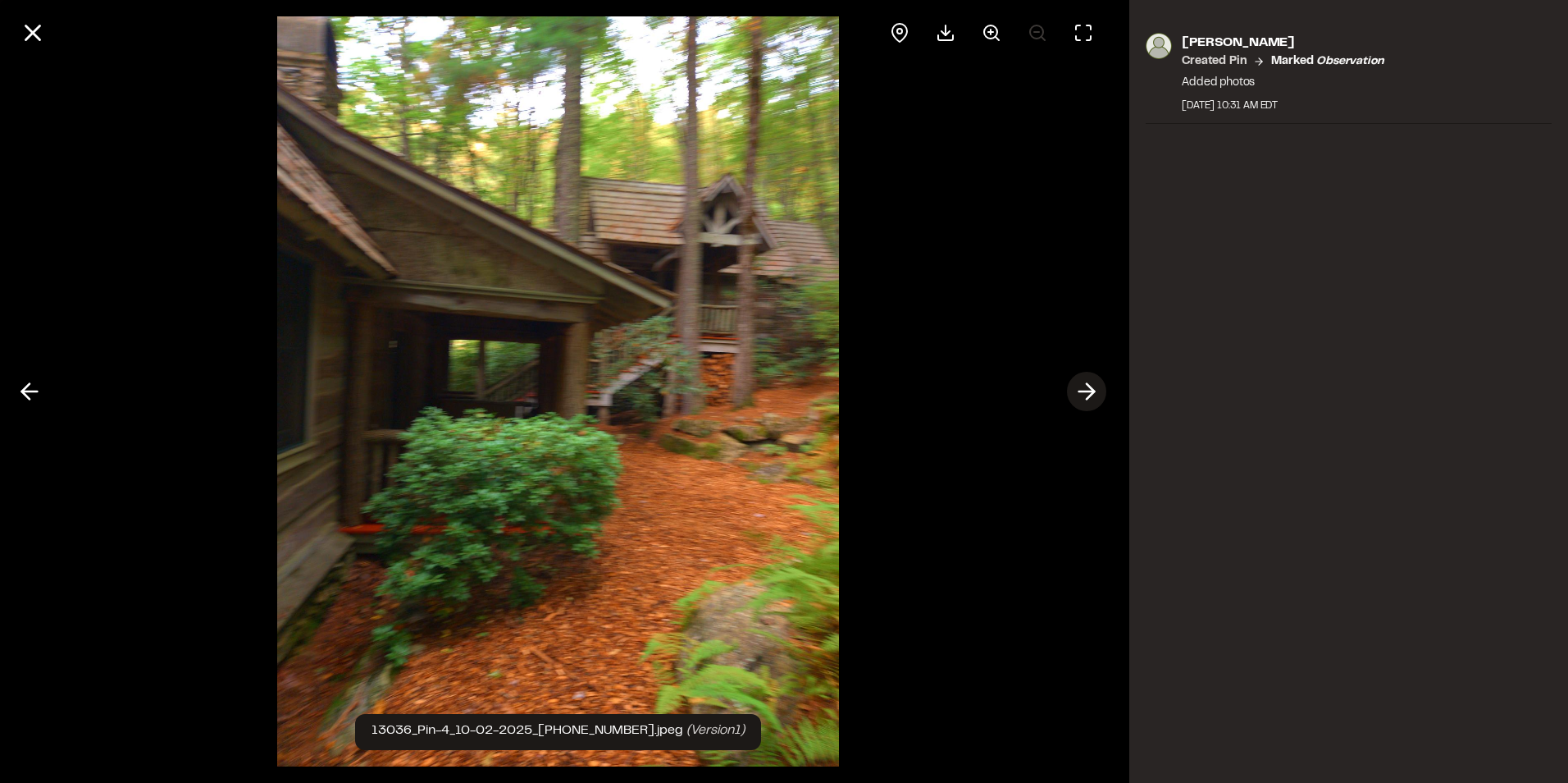
click at [1088, 390] on icon at bounding box center [1087, 391] width 26 height 28
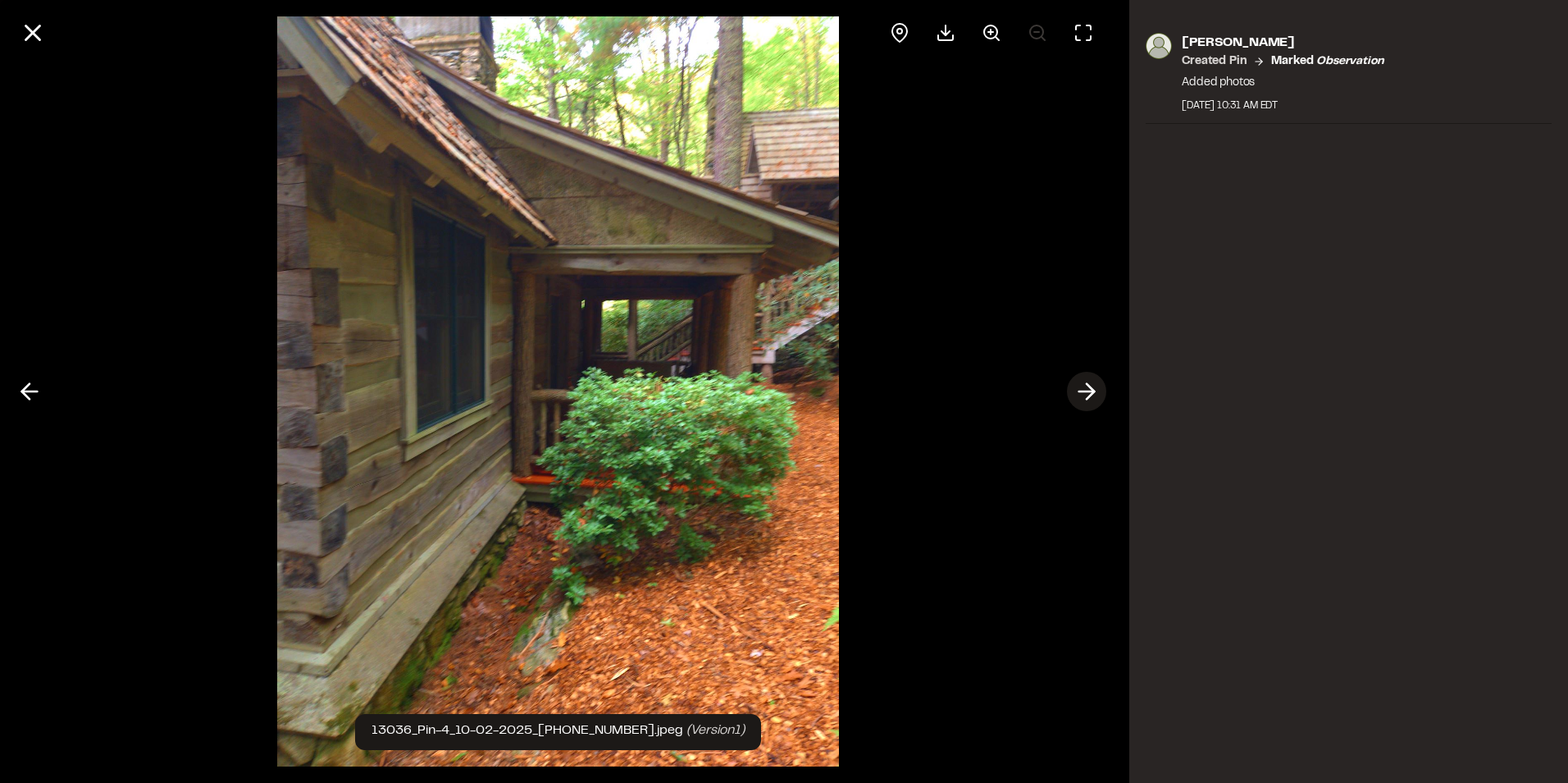
click at [1087, 393] on icon at bounding box center [1087, 391] width 26 height 28
